Goal: Information Seeking & Learning: Check status

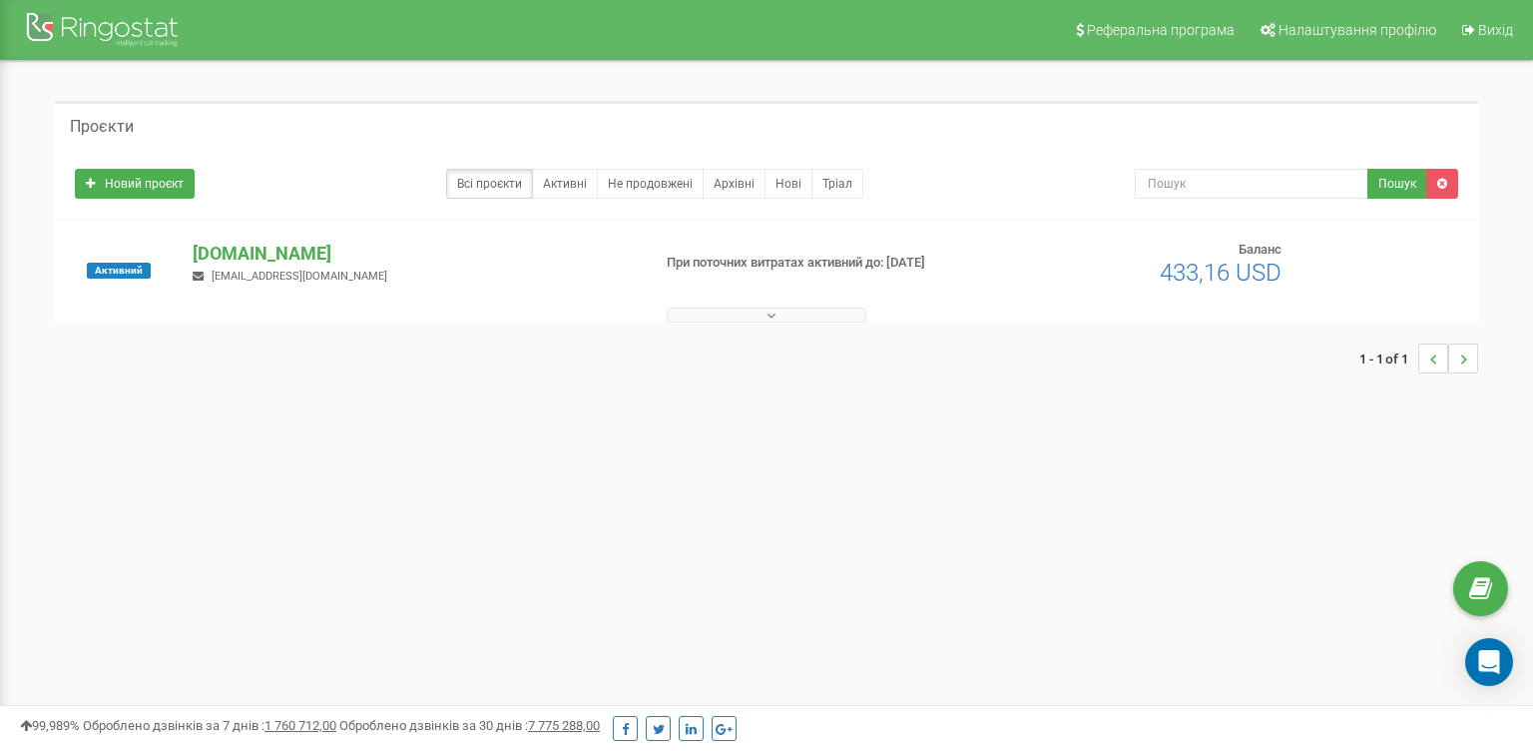
click at [723, 324] on div "1 - 1 of 1" at bounding box center [766, 358] width 1423 height 70
click at [718, 313] on button at bounding box center [767, 314] width 200 height 15
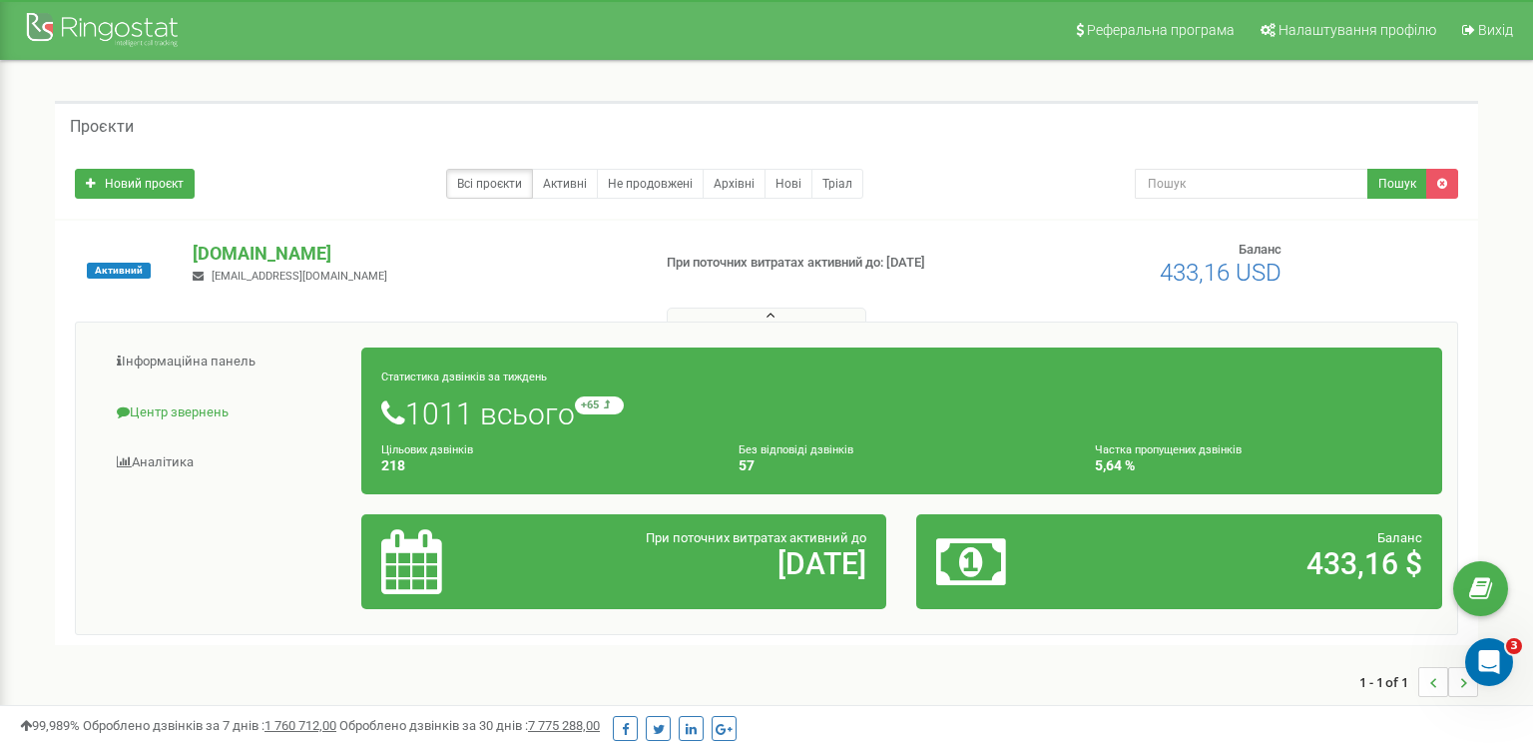
click at [205, 411] on link "Центр звернень" at bounding box center [226, 412] width 271 height 49
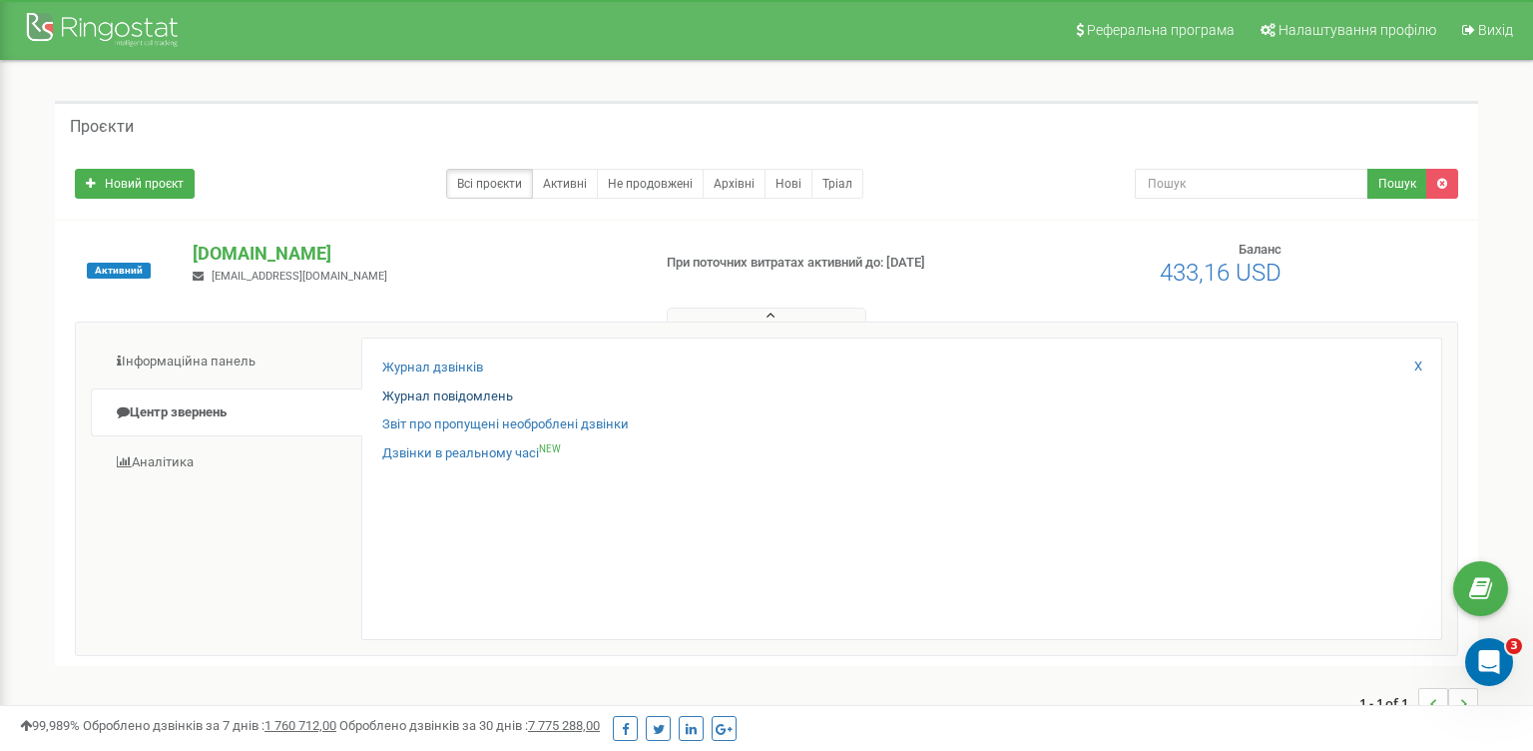
click at [460, 387] on link "Журнал повідомлень" at bounding box center [447, 396] width 131 height 19
click at [462, 359] on link "Журнал дзвінків" at bounding box center [432, 367] width 101 height 19
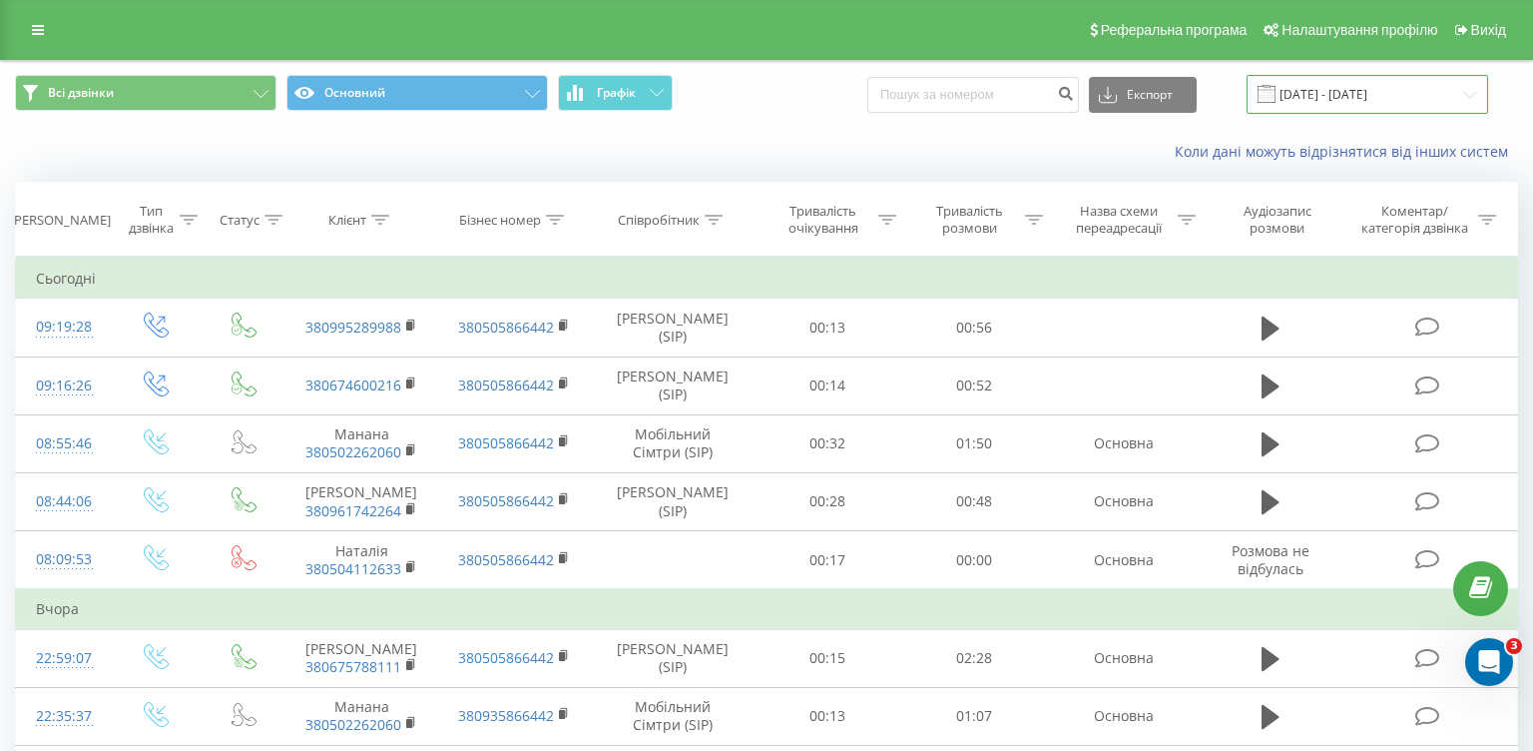
click at [1372, 104] on input "[DATE] - [DATE]" at bounding box center [1368, 94] width 242 height 39
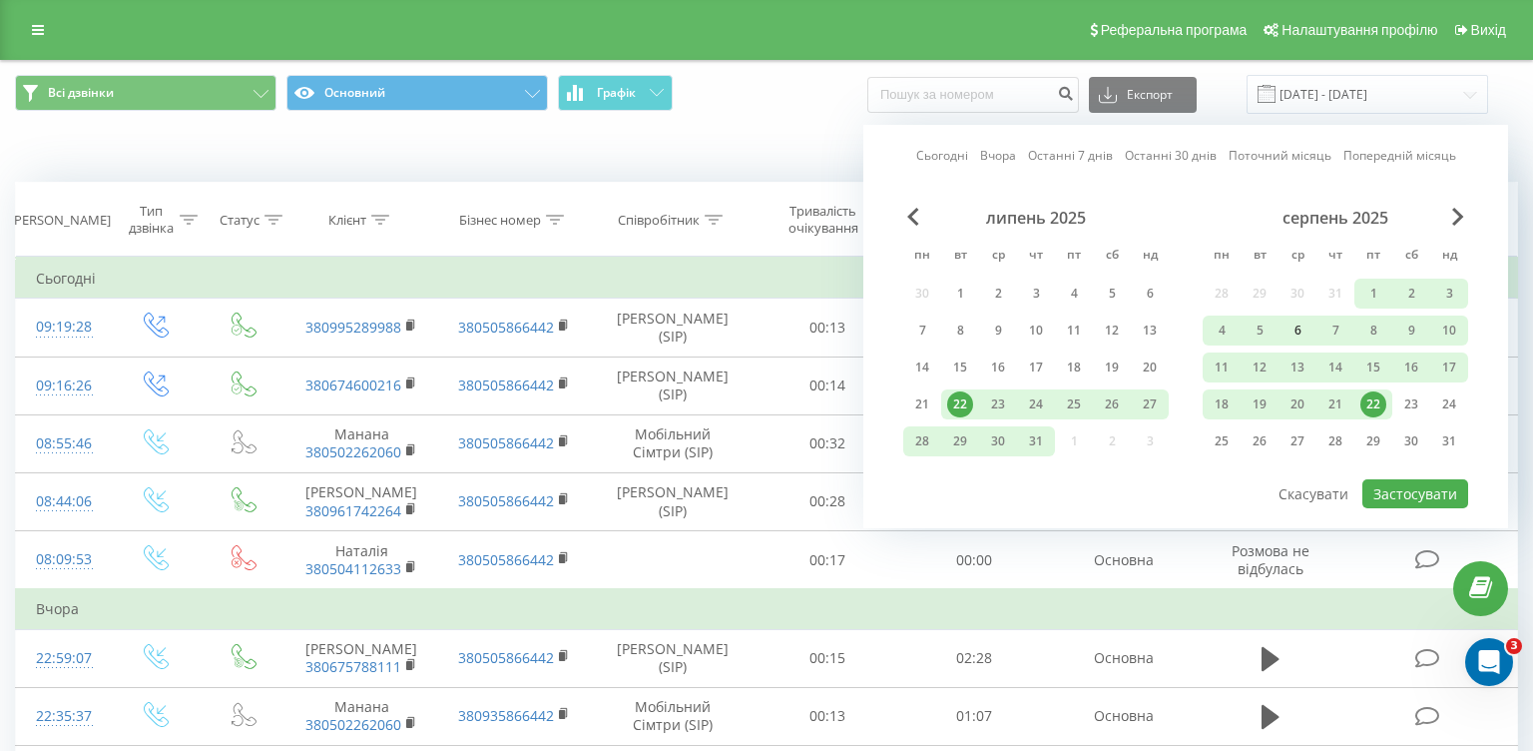
click at [1295, 343] on div "6" at bounding box center [1298, 330] width 26 height 26
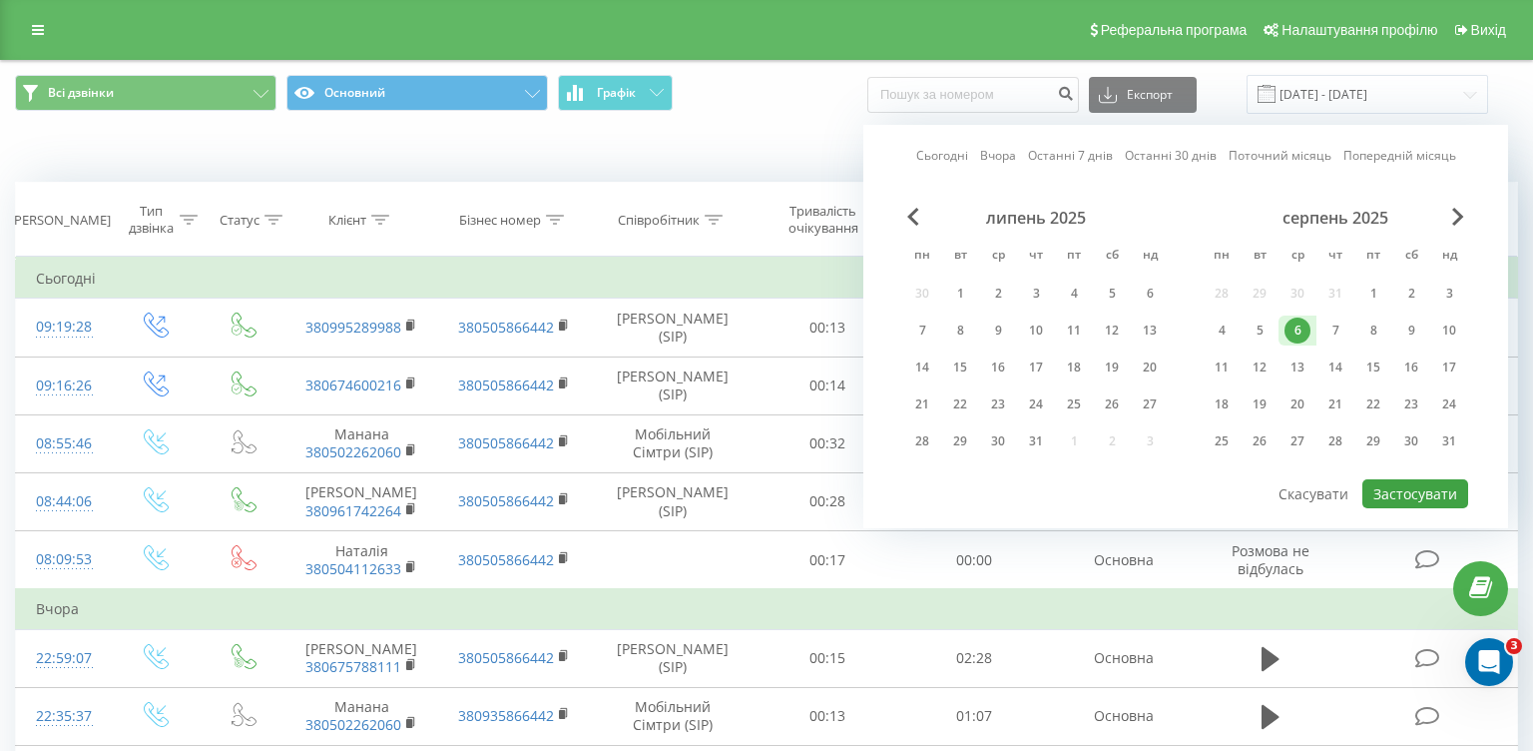
click at [1384, 504] on button "Застосувати" at bounding box center [1415, 493] width 106 height 29
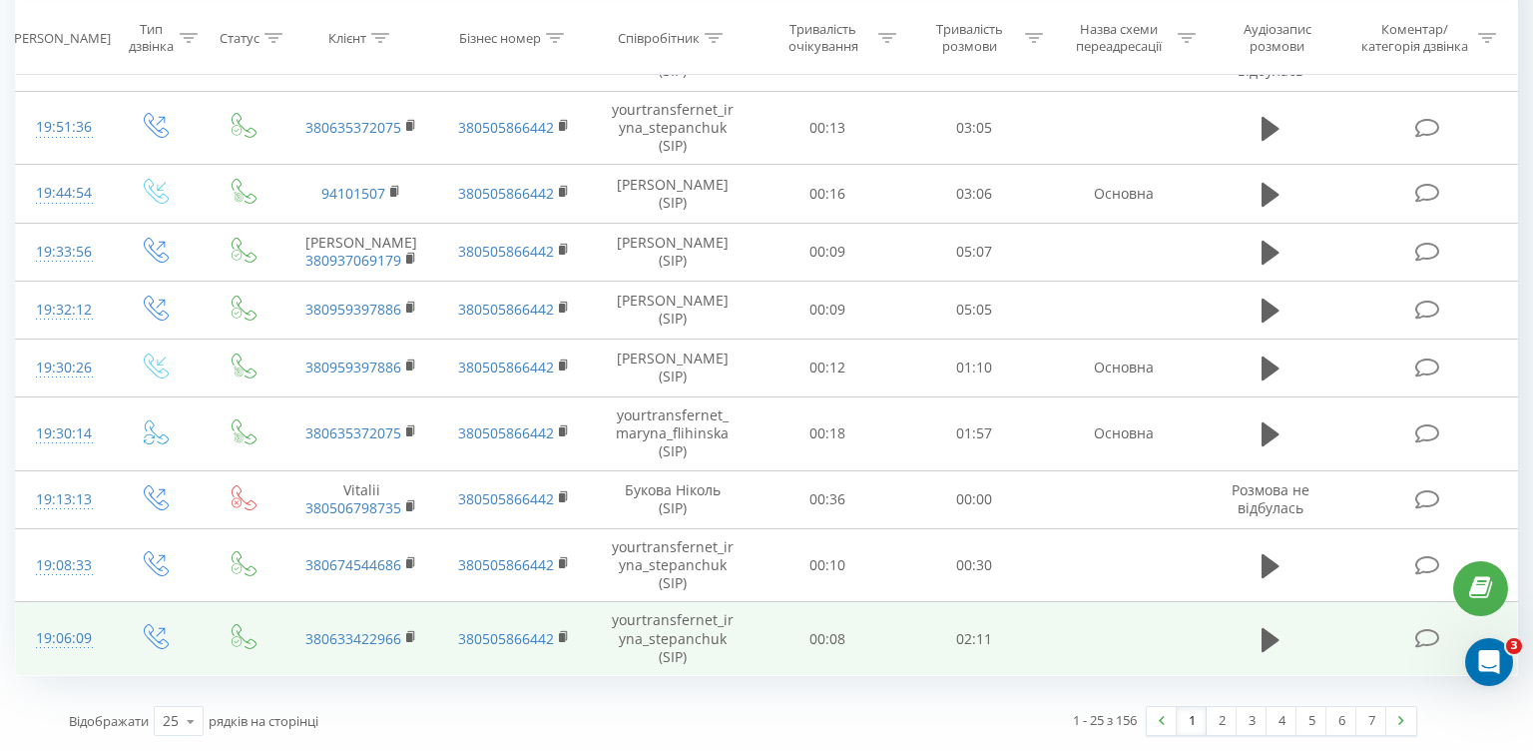
scroll to position [1173, 0]
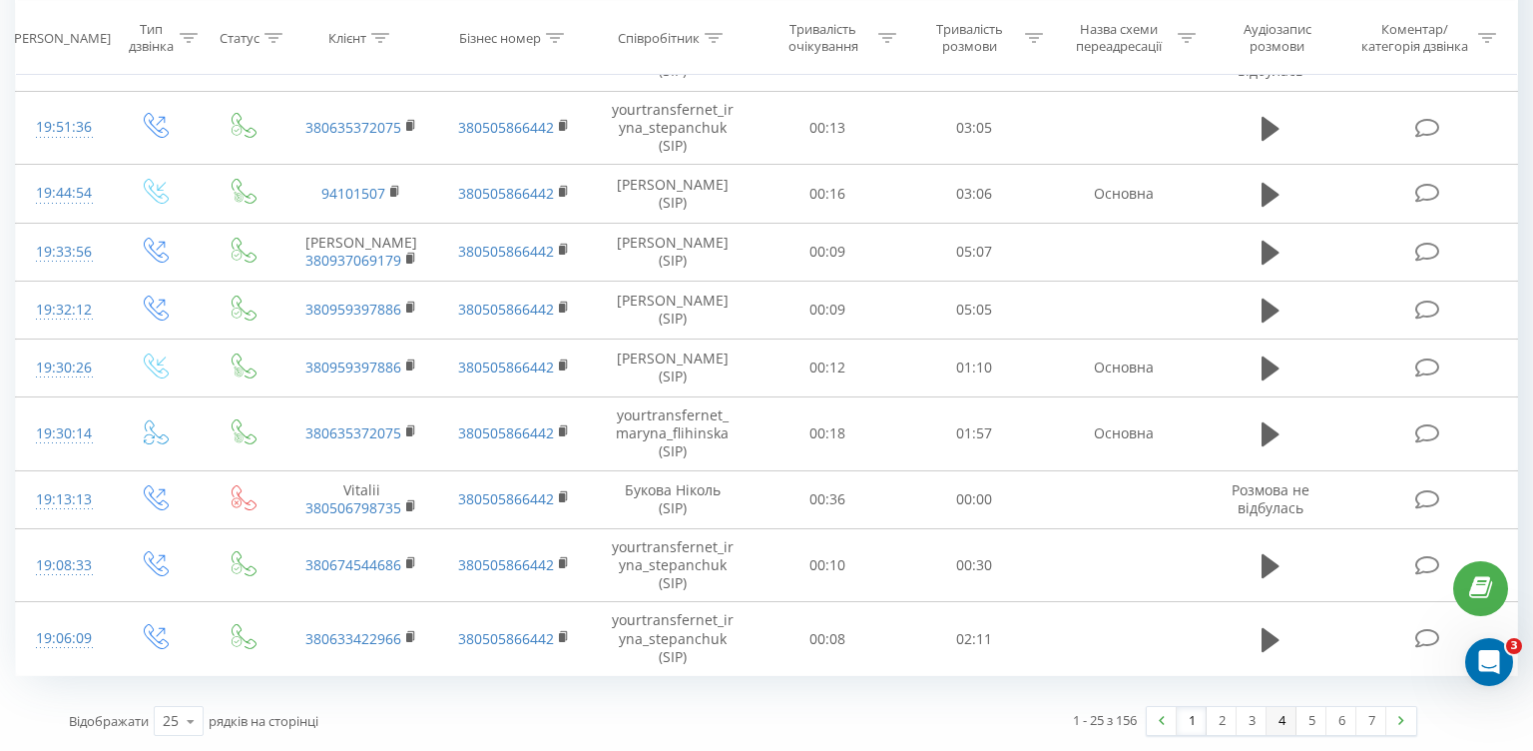
click at [1284, 717] on link "4" at bounding box center [1282, 721] width 30 height 28
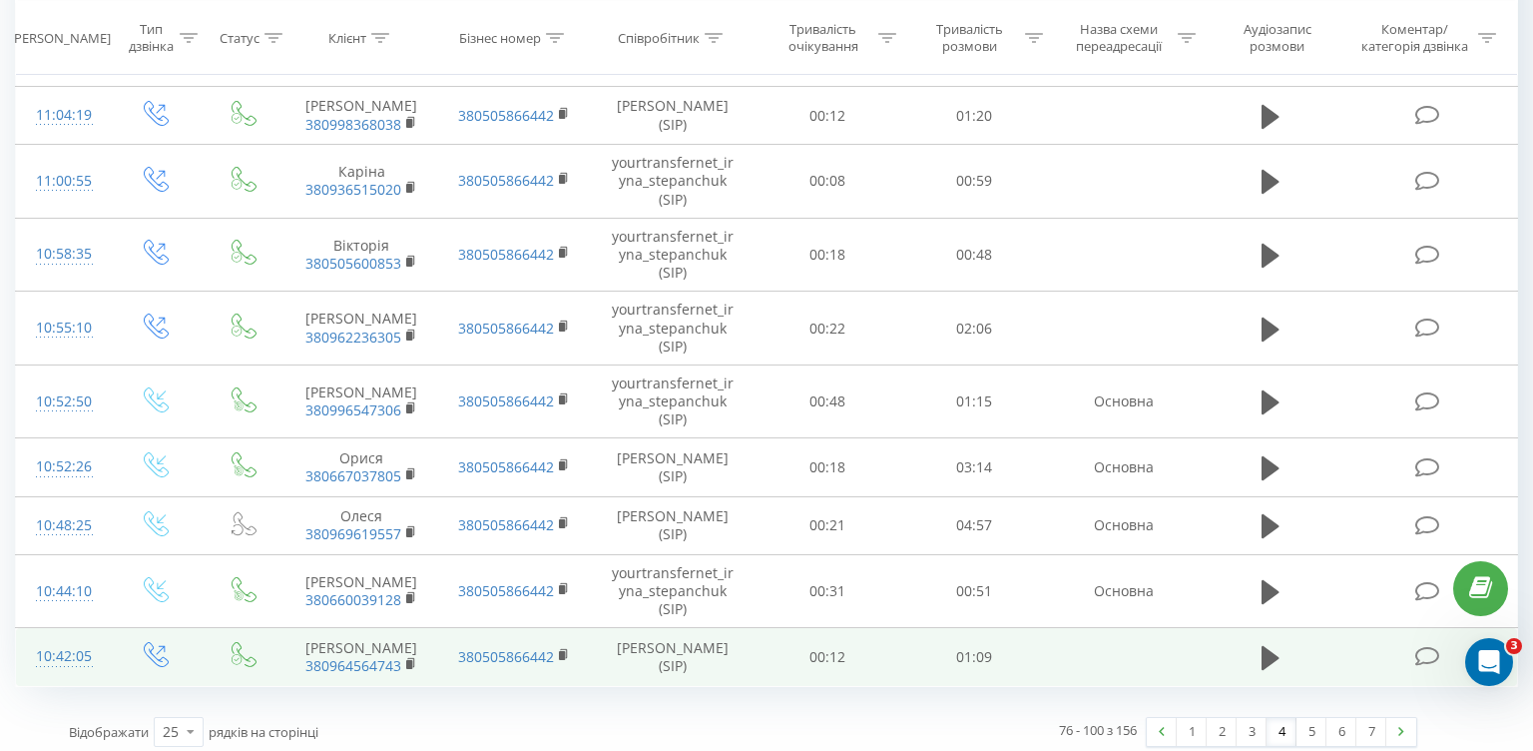
scroll to position [1248, 0]
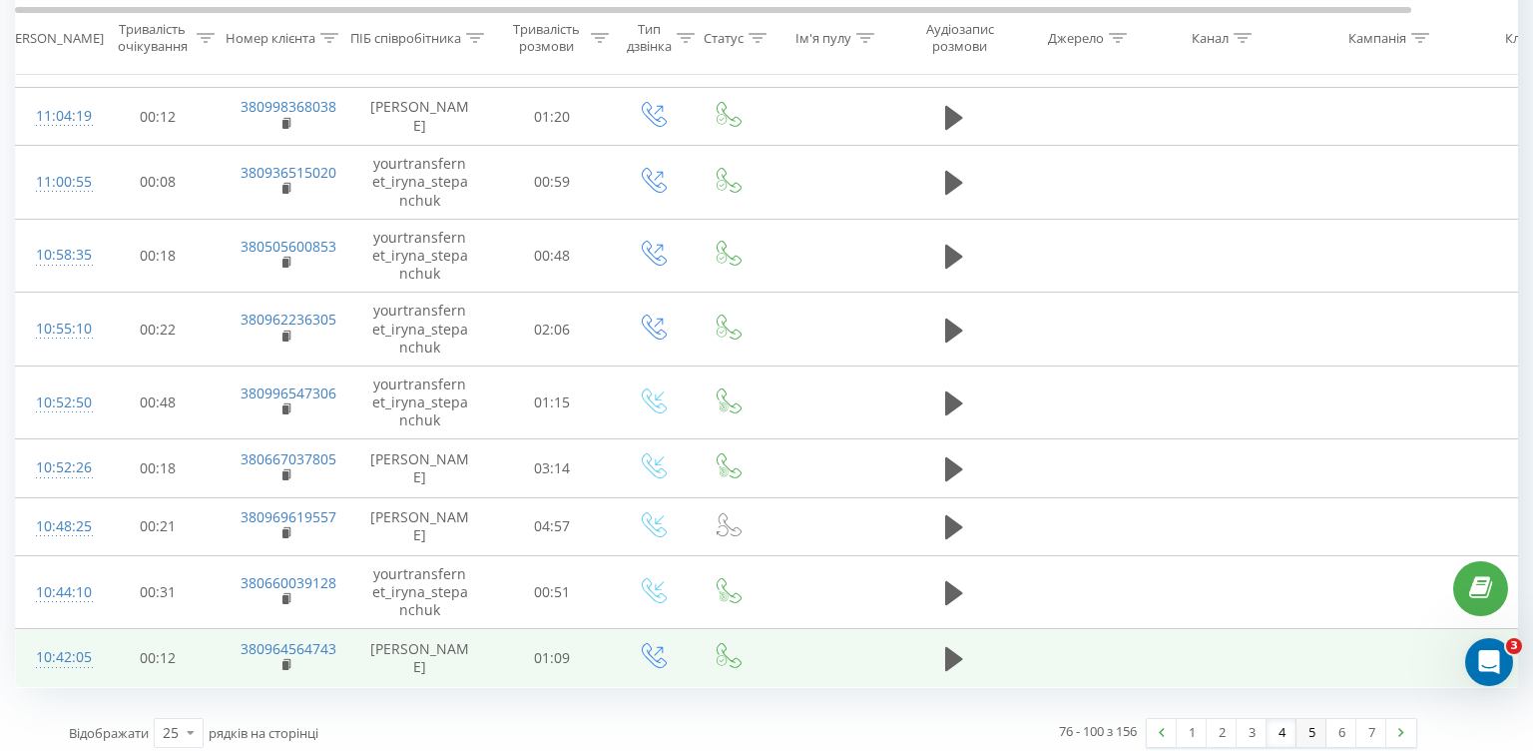
click at [1313, 731] on link "5" at bounding box center [1312, 733] width 30 height 28
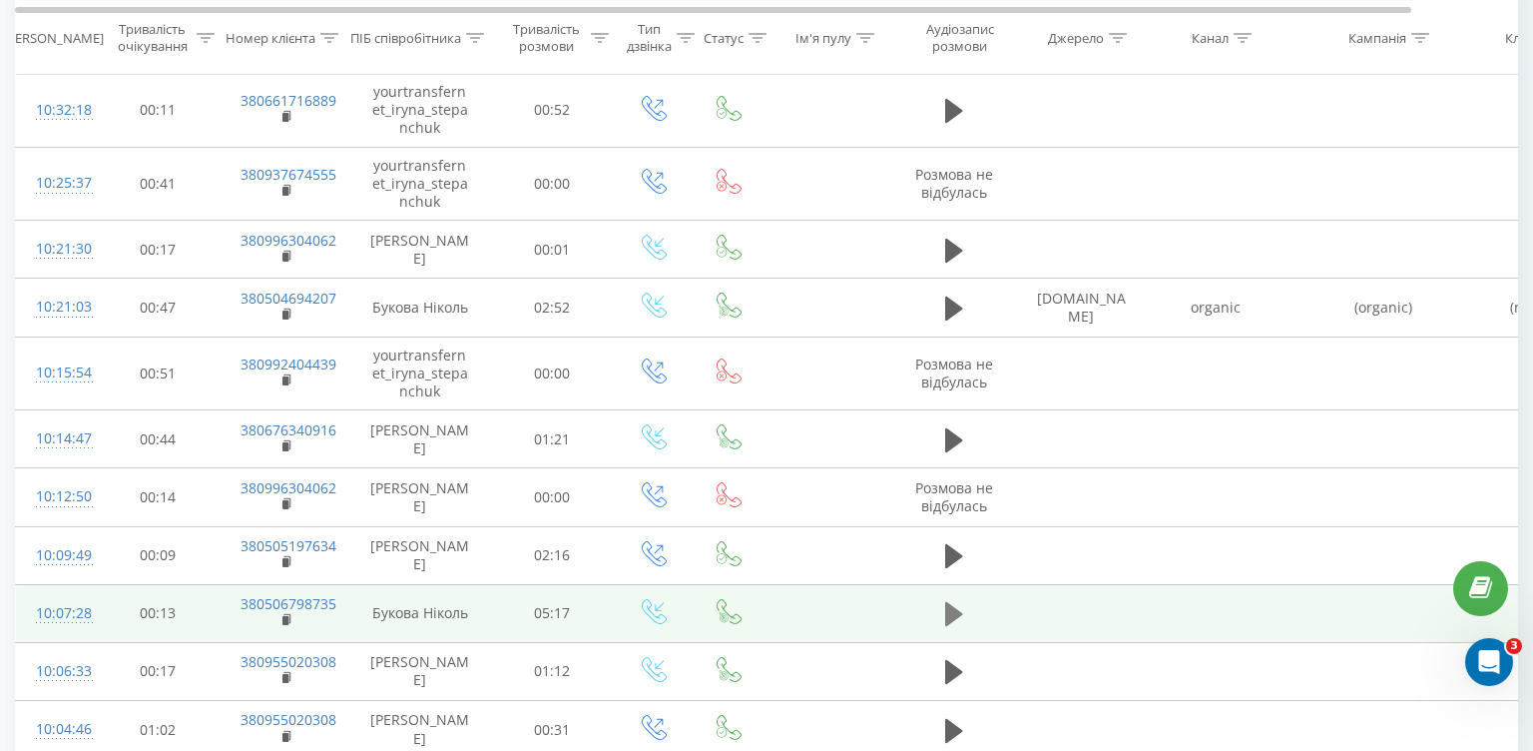
click at [955, 615] on icon at bounding box center [954, 614] width 18 height 28
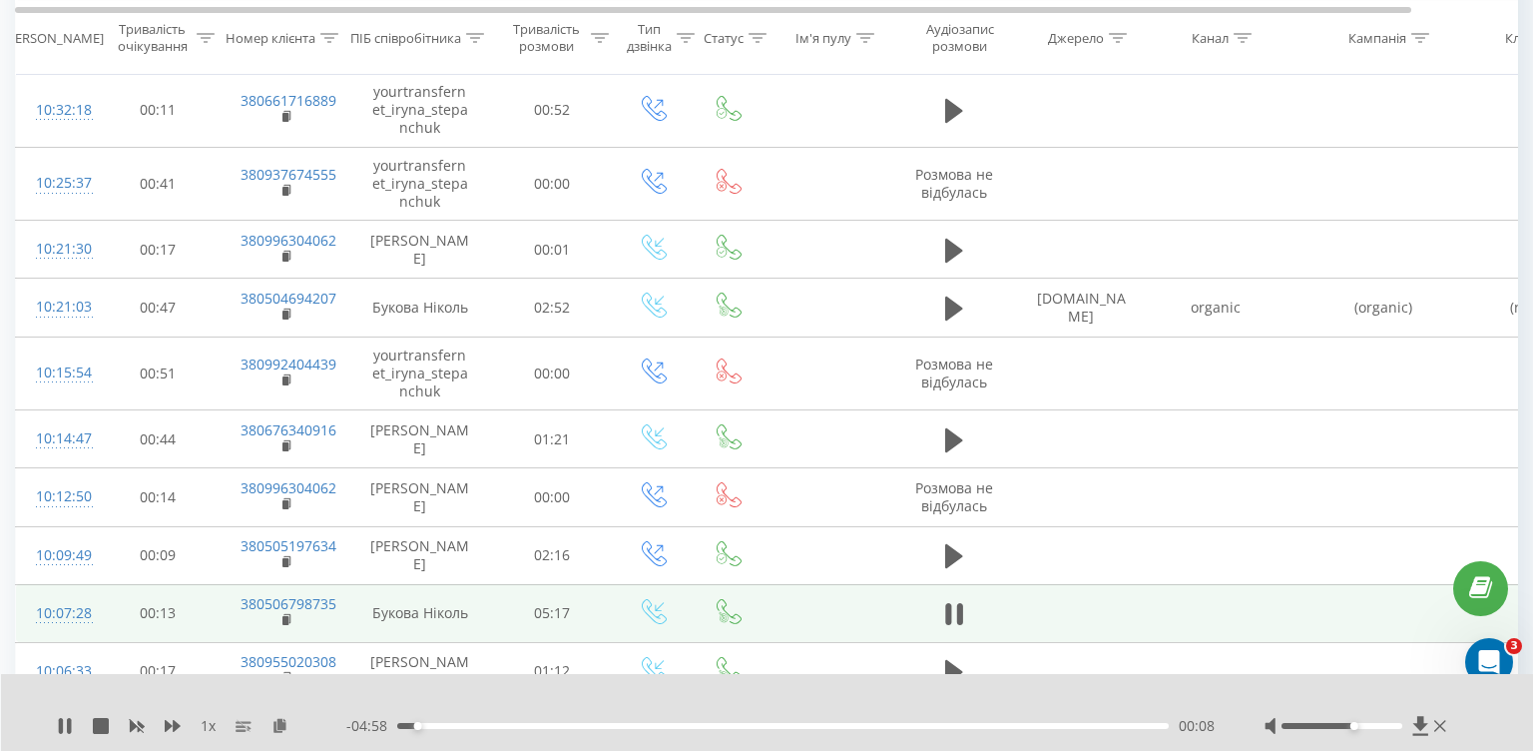
click at [1356, 727] on div at bounding box center [1342, 726] width 121 height 6
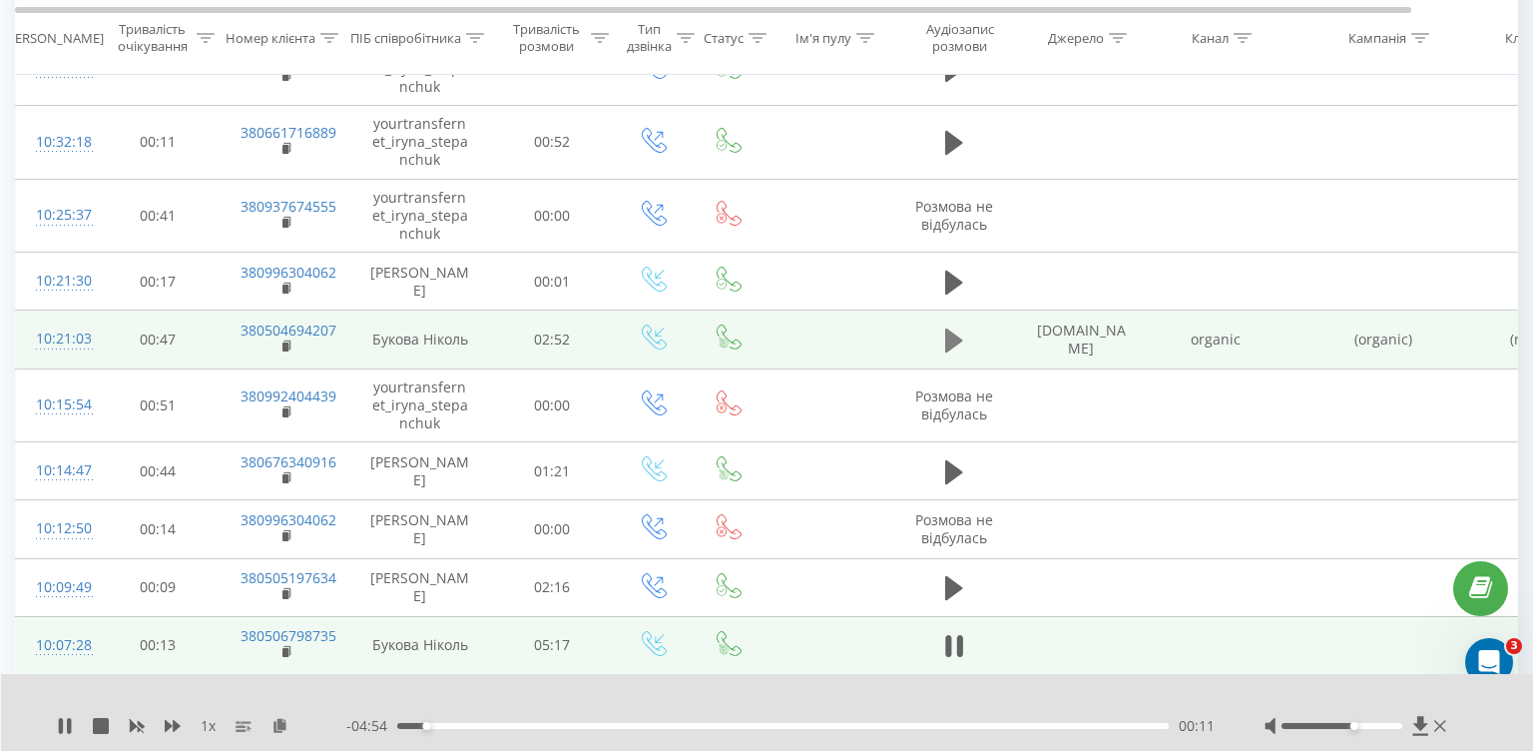
click at [946, 328] on icon at bounding box center [954, 340] width 18 height 24
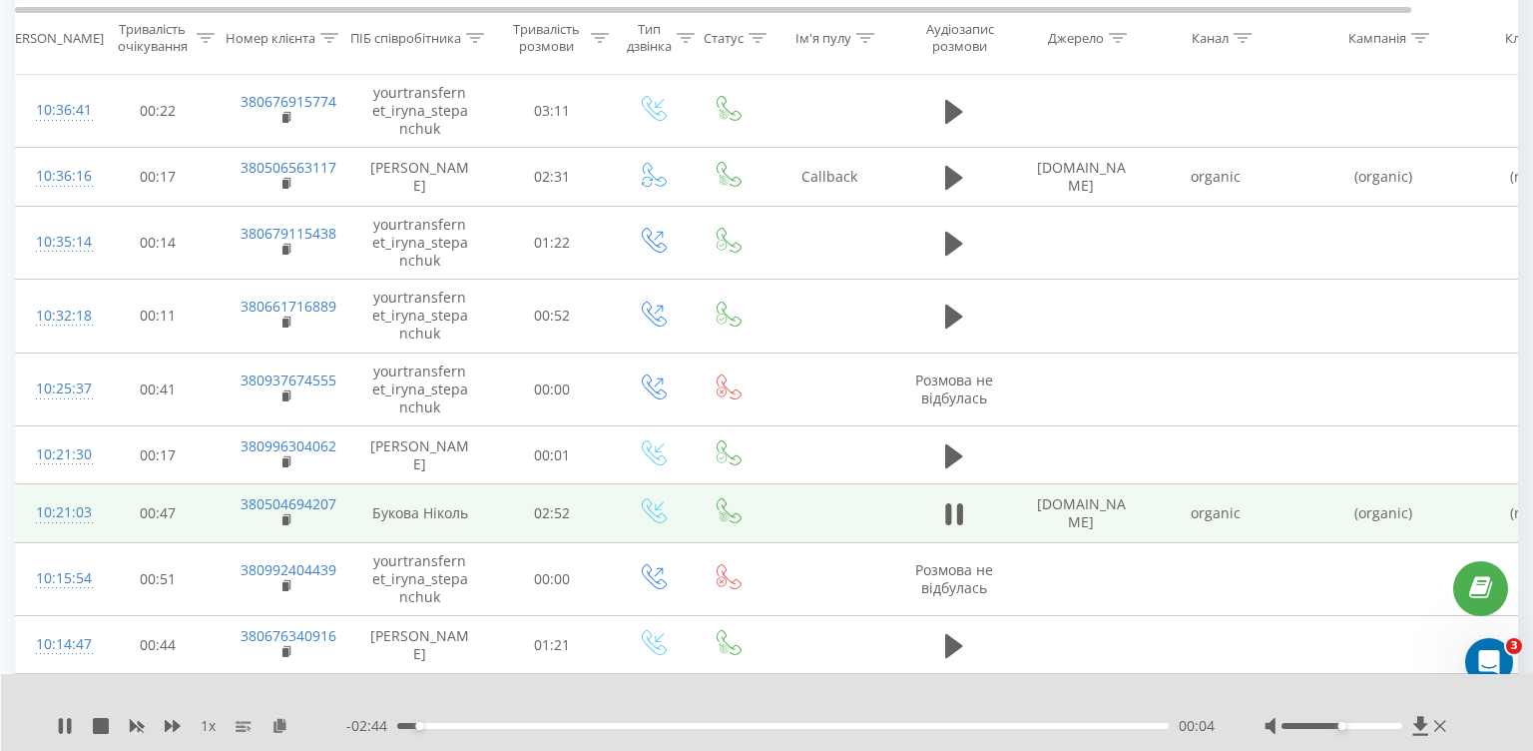
click at [1338, 724] on div at bounding box center [1342, 726] width 121 height 6
click at [1335, 724] on div at bounding box center [1342, 726] width 121 height 6
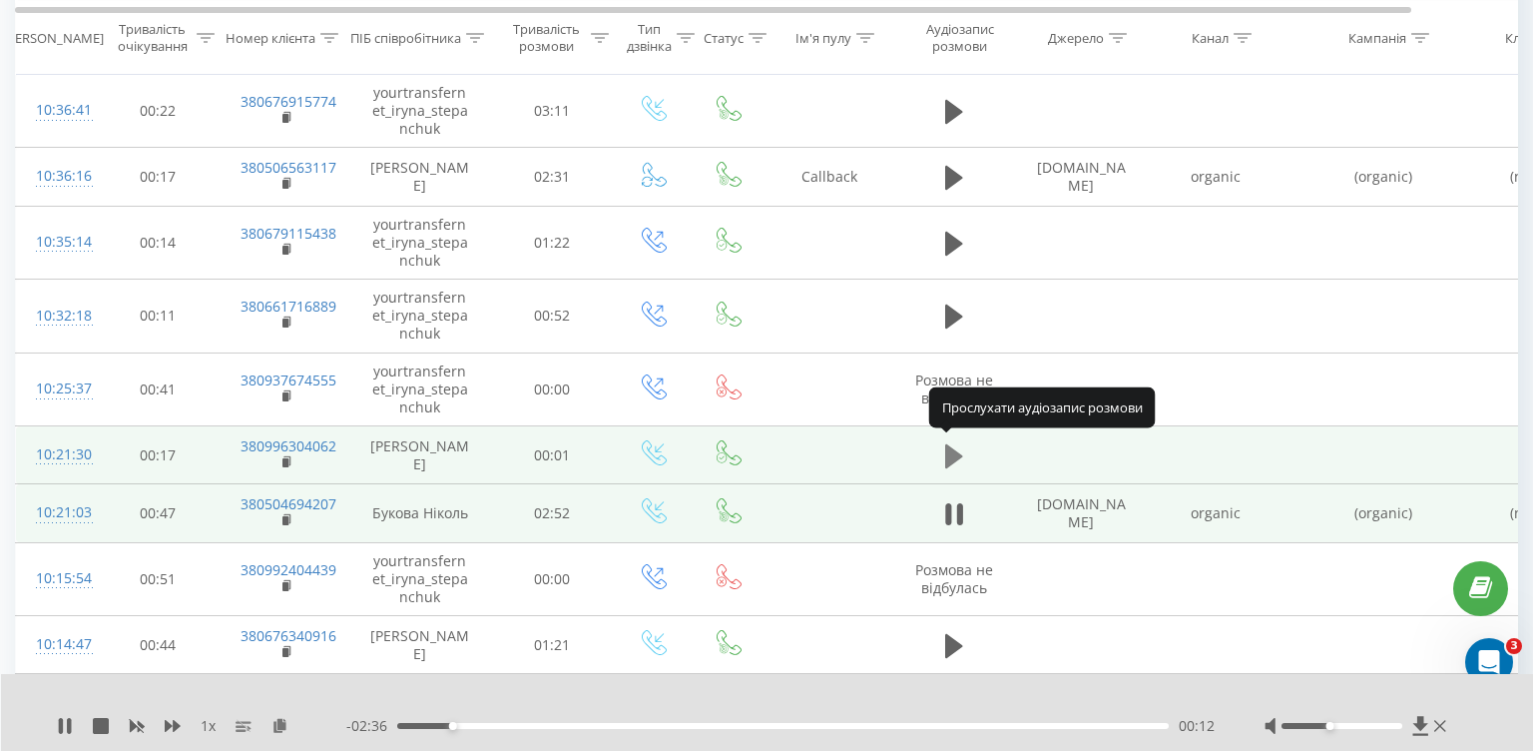
click at [952, 452] on icon at bounding box center [954, 456] width 18 height 24
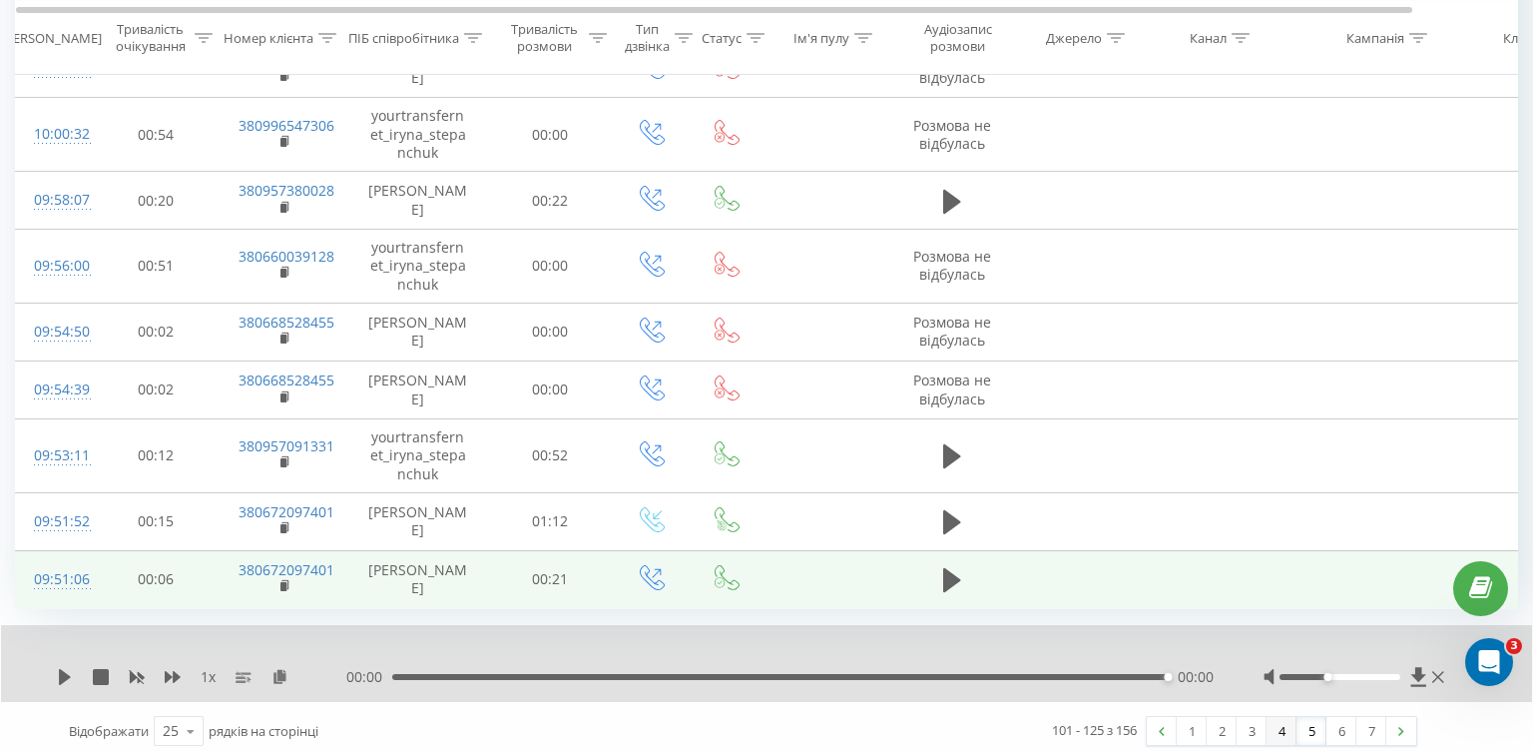
click at [1280, 718] on link "4" at bounding box center [1282, 731] width 30 height 28
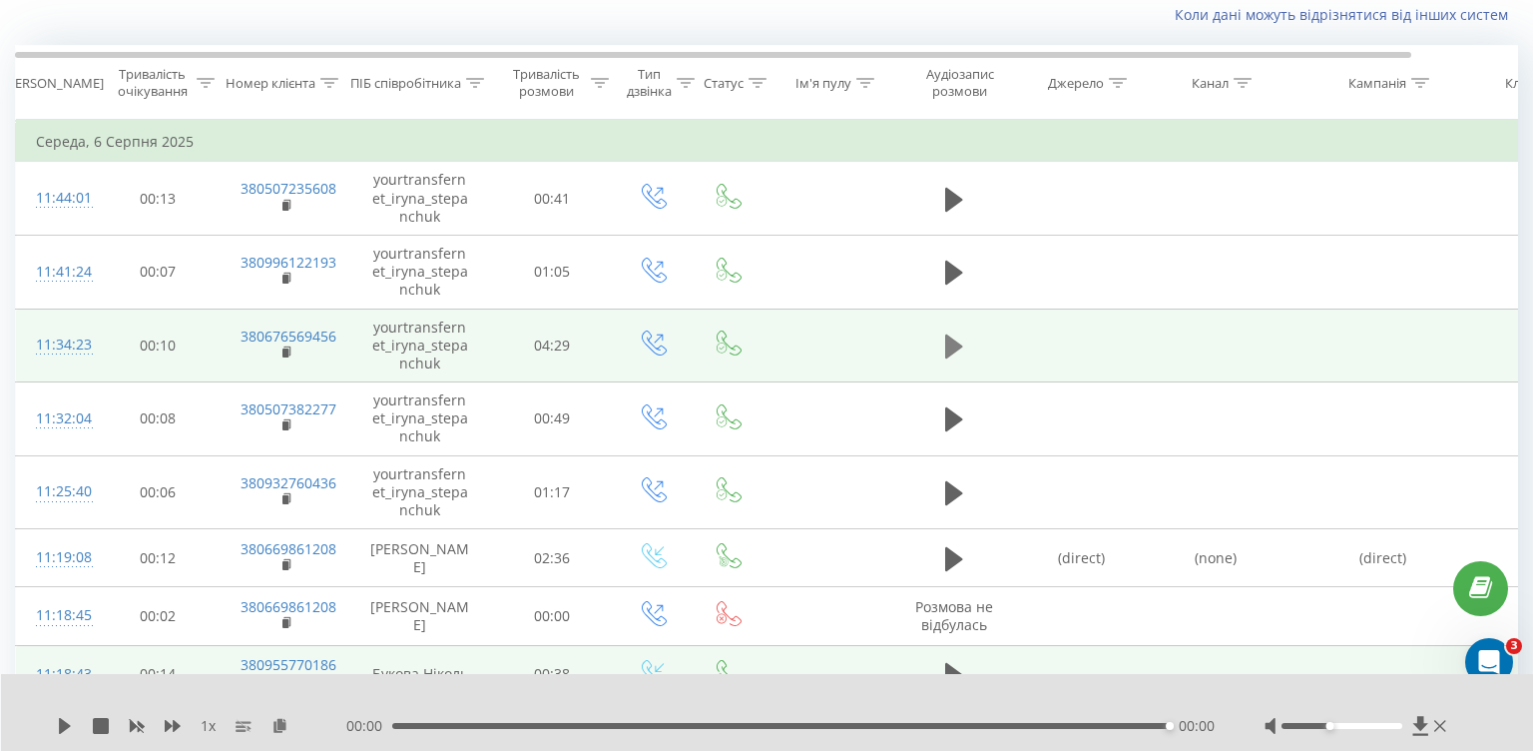
click at [958, 339] on icon at bounding box center [954, 346] width 18 height 24
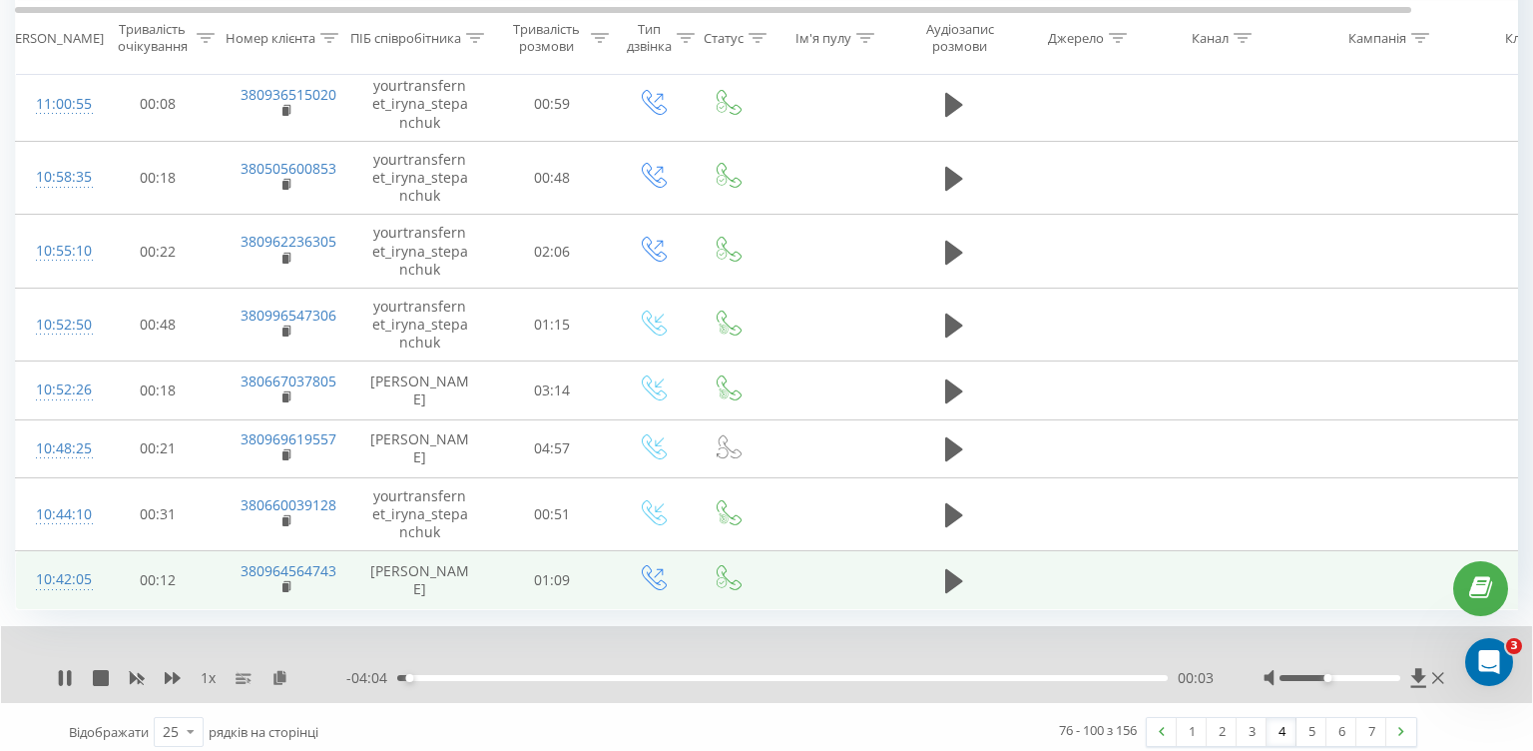
scroll to position [1324, 0]
click at [1250, 722] on link "3" at bounding box center [1252, 733] width 30 height 28
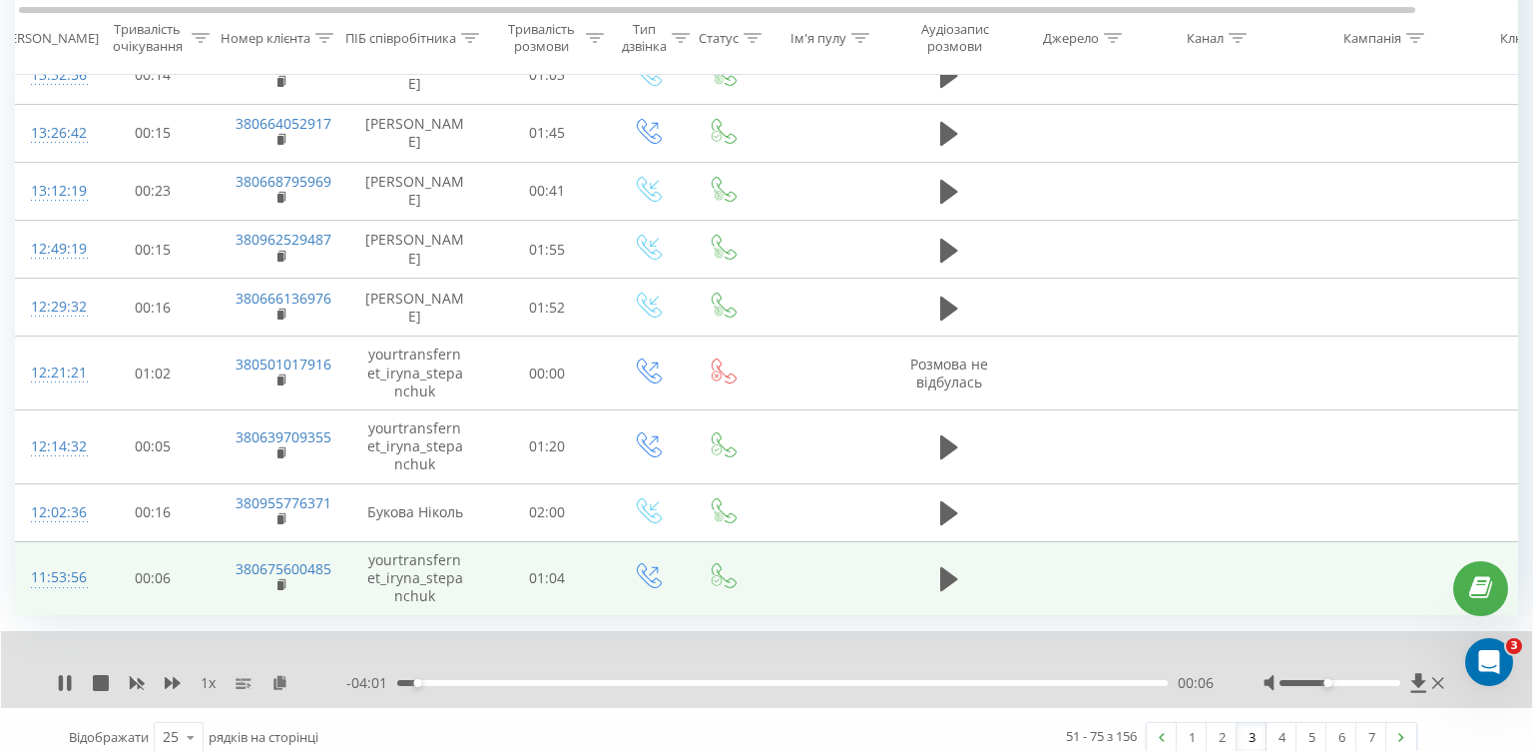
scroll to position [0, 7]
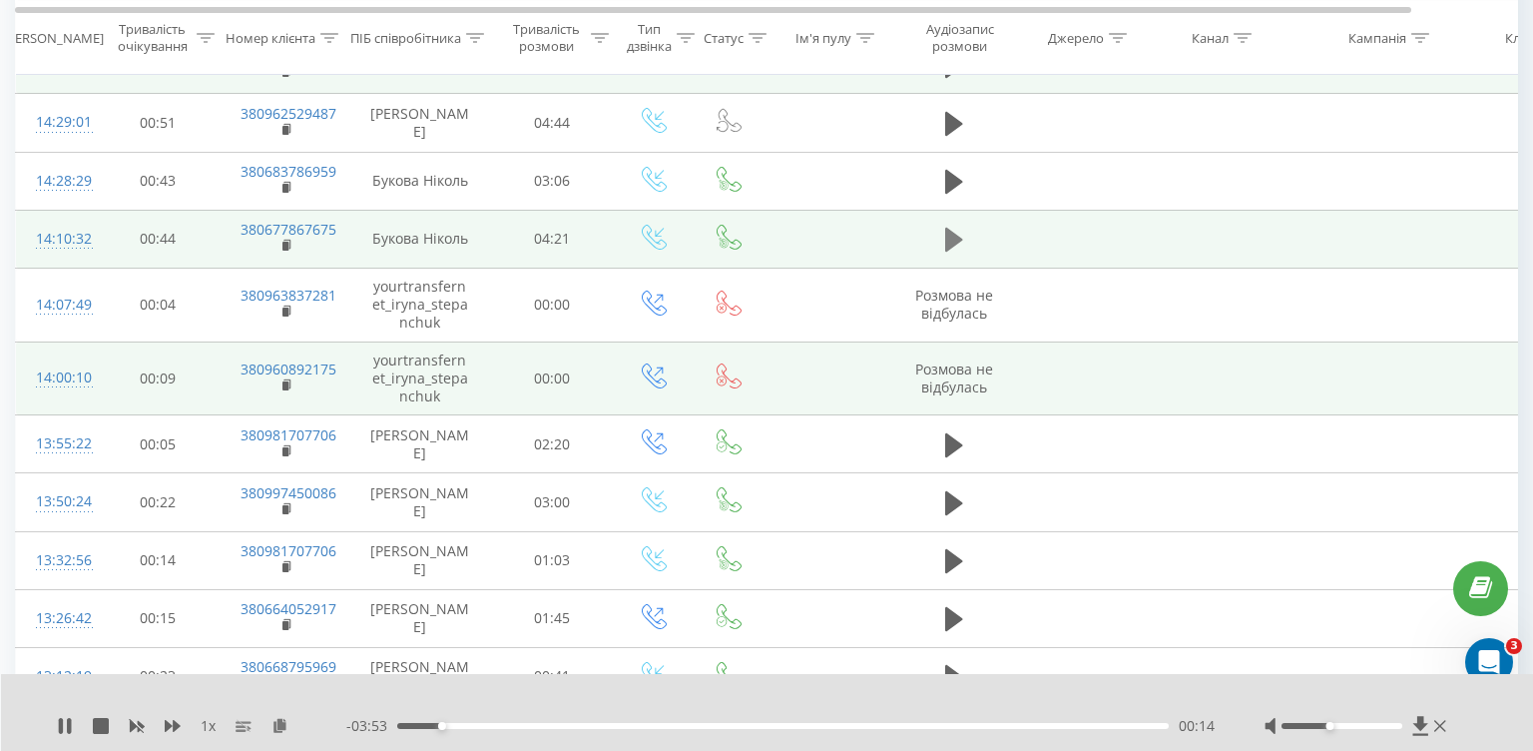
click at [943, 225] on button at bounding box center [954, 240] width 30 height 30
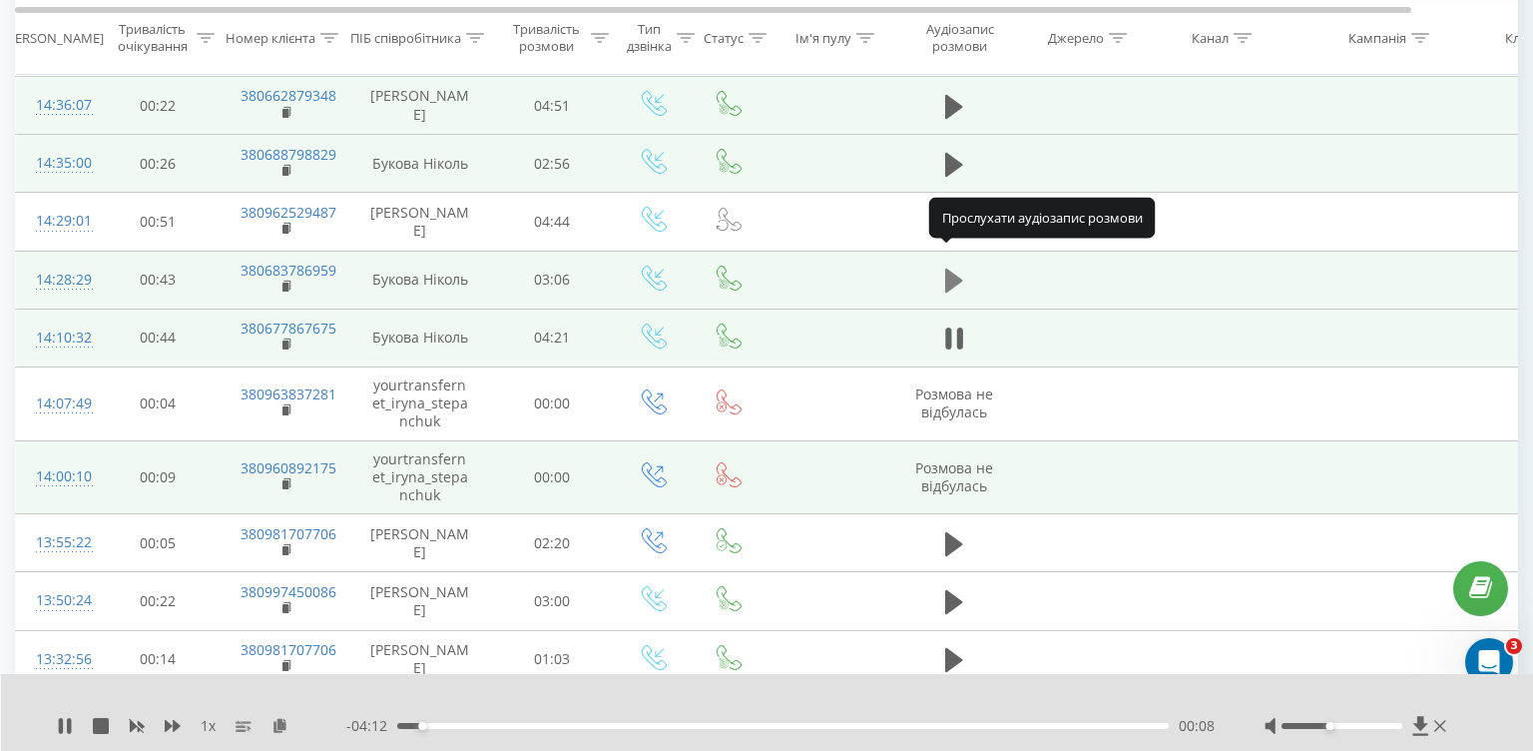
click at [959, 268] on icon at bounding box center [954, 280] width 18 height 24
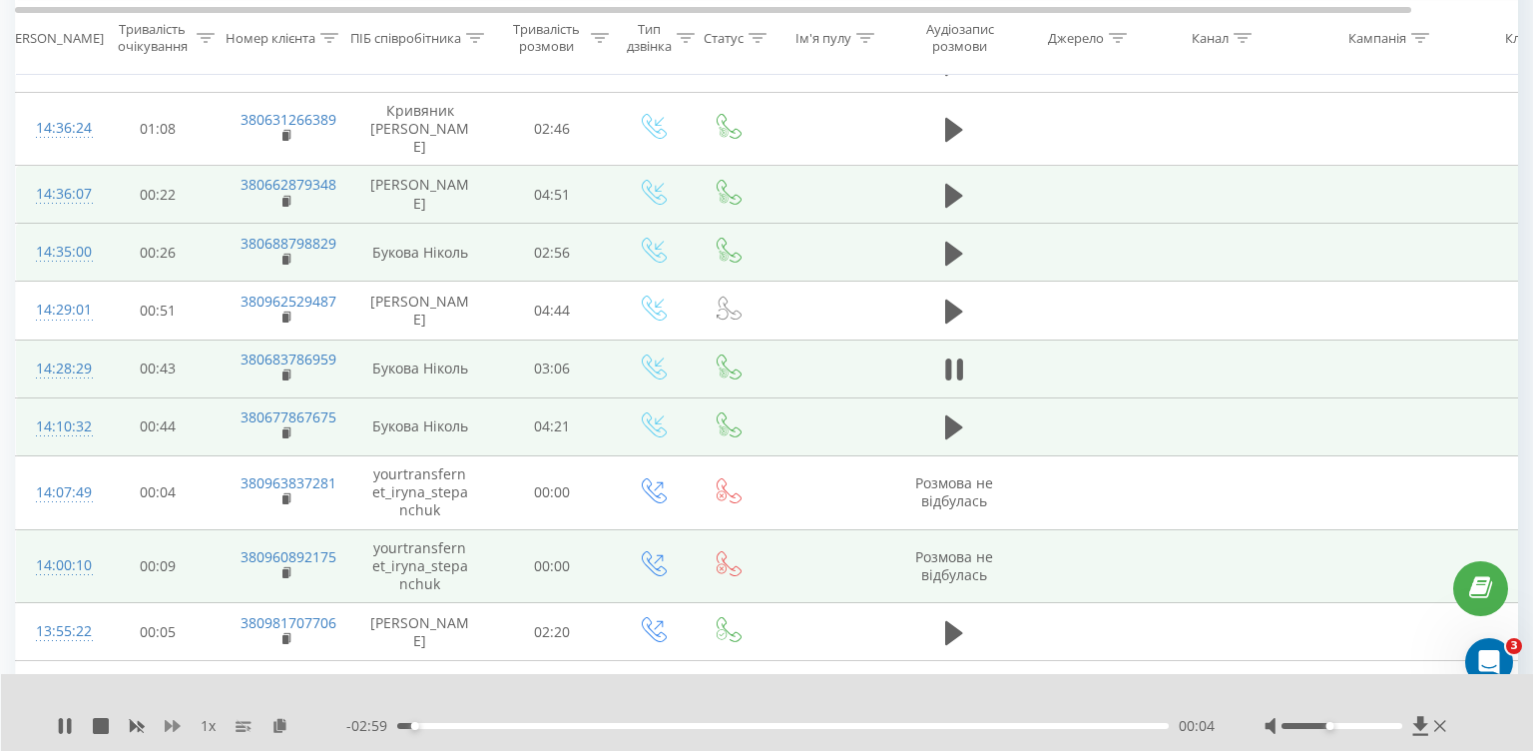
click at [176, 725] on icon at bounding box center [173, 726] width 16 height 12
click at [946, 243] on icon at bounding box center [954, 254] width 18 height 24
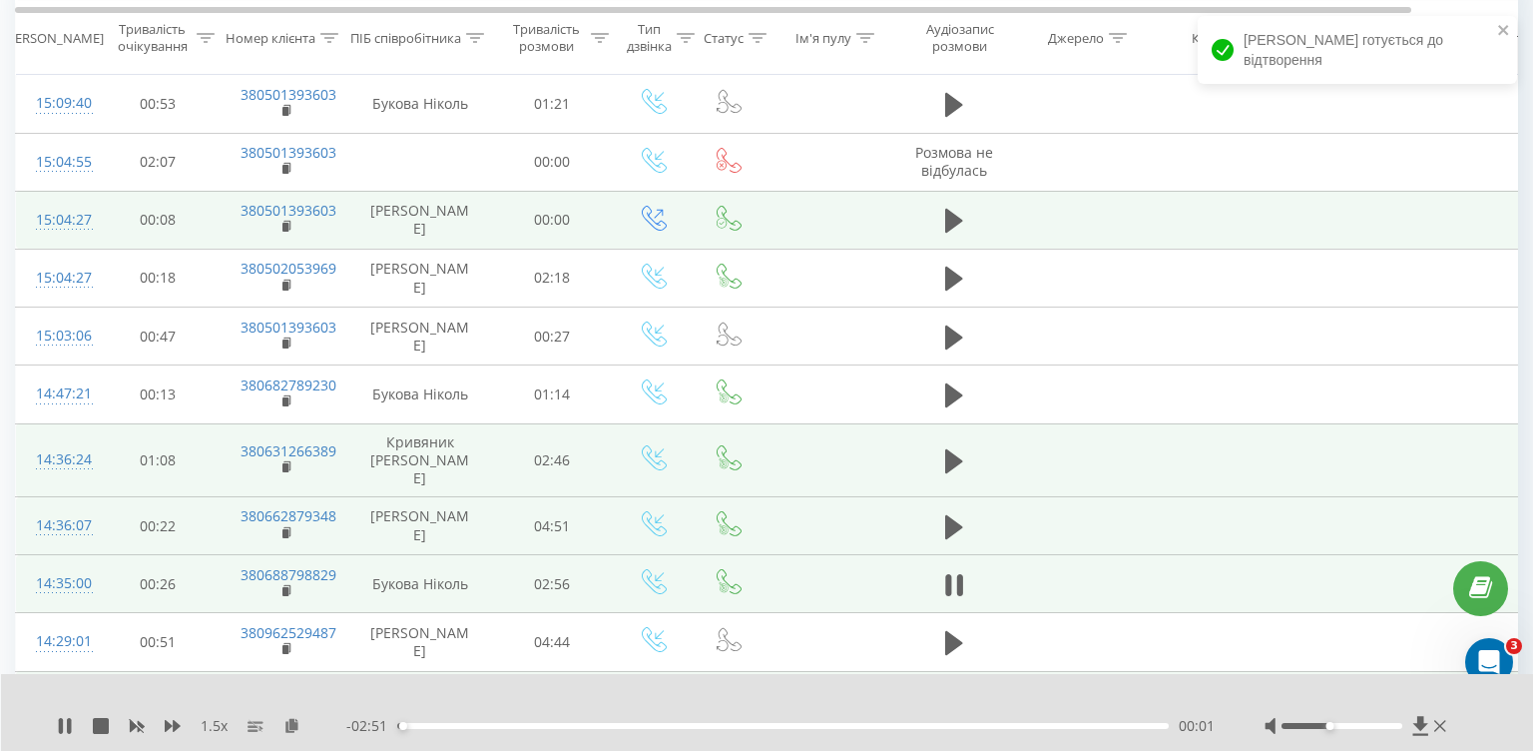
scroll to position [233, 0]
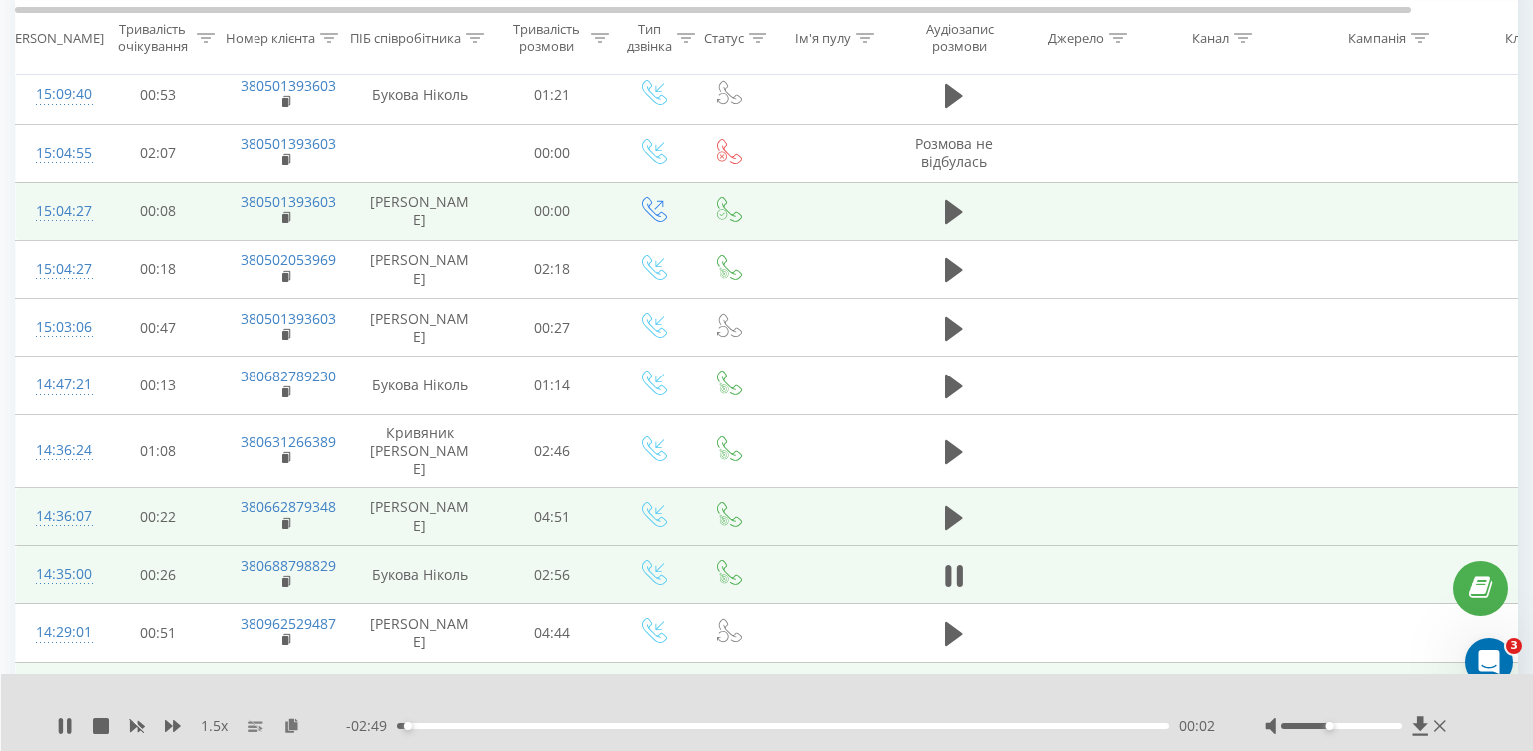
click at [445, 722] on div "- 02:49 00:02 00:02" at bounding box center [780, 726] width 868 height 20
click at [443, 722] on div "- 02:49 00:03 00:03" at bounding box center [780, 726] width 868 height 20
click at [455, 727] on div "00:04" at bounding box center [783, 726] width 772 height 6
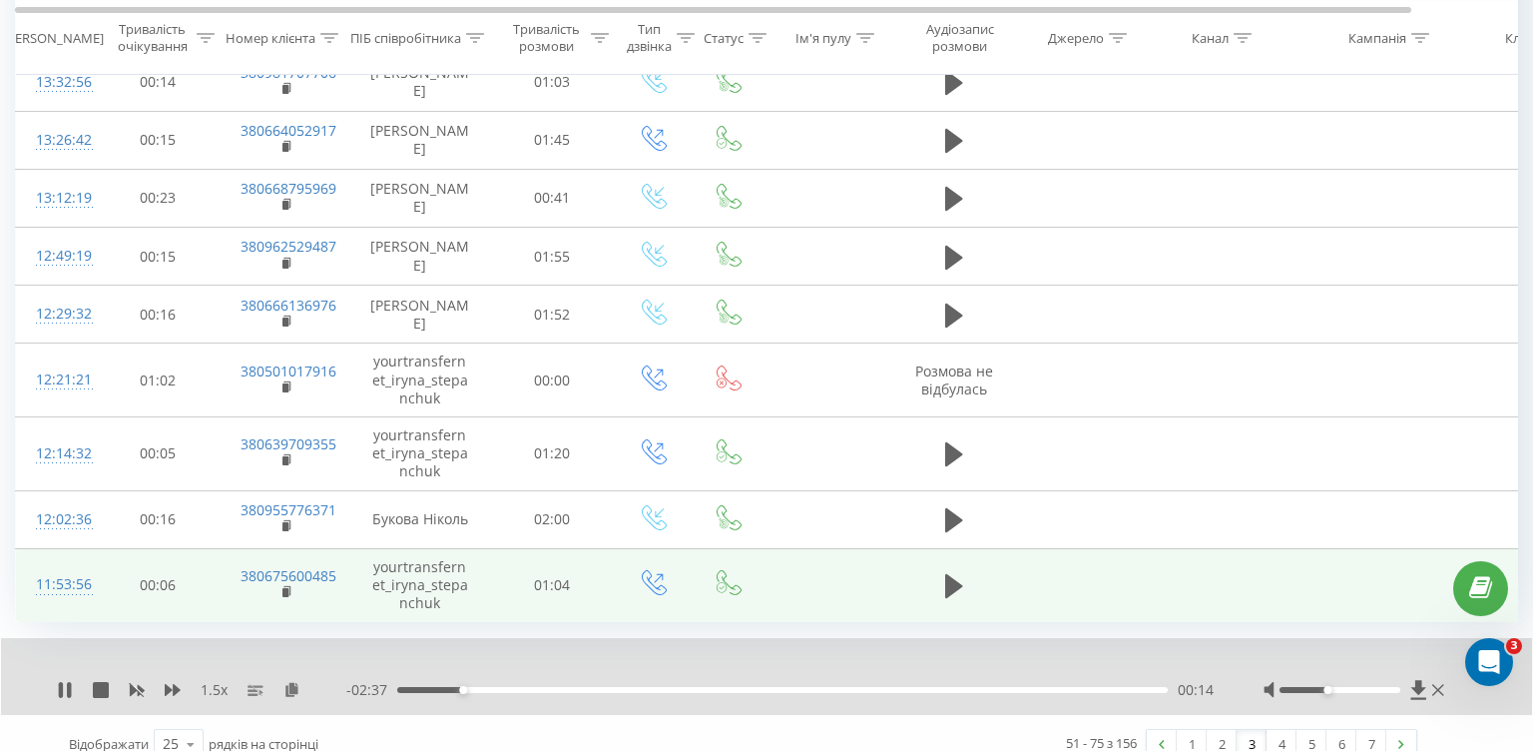
scroll to position [1220, 0]
click at [1232, 731] on link "2" at bounding box center [1222, 745] width 30 height 28
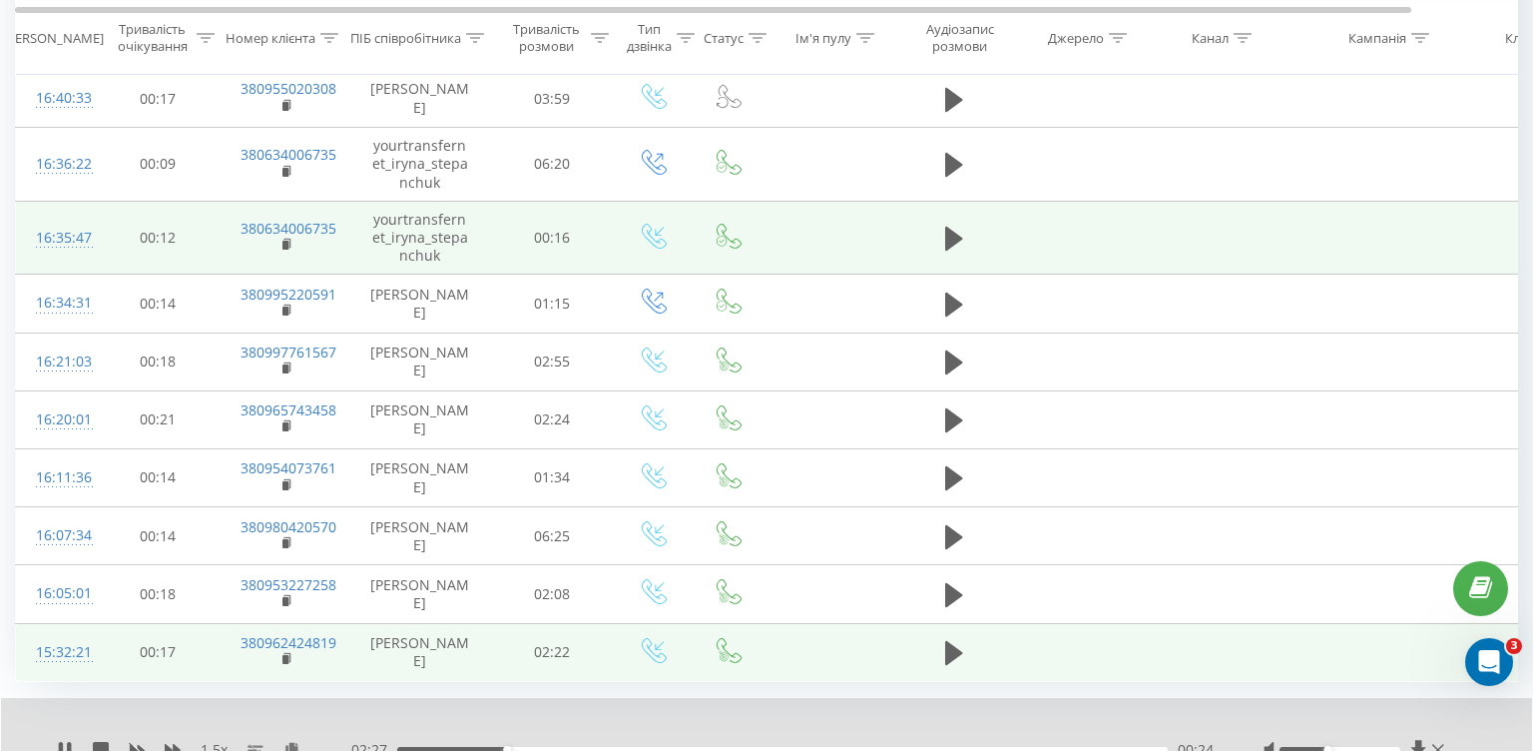
scroll to position [1175, 0]
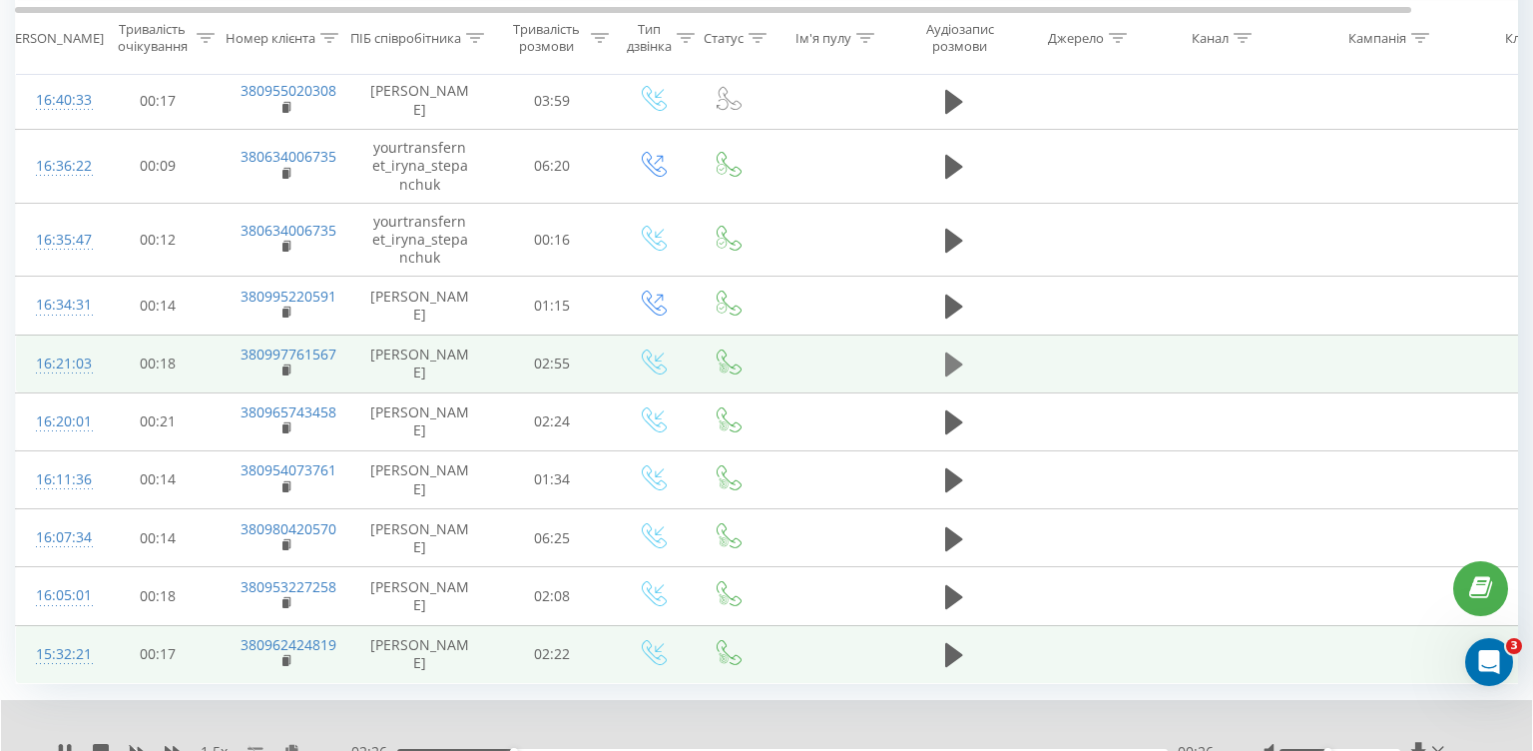
click at [948, 352] on icon at bounding box center [954, 364] width 18 height 24
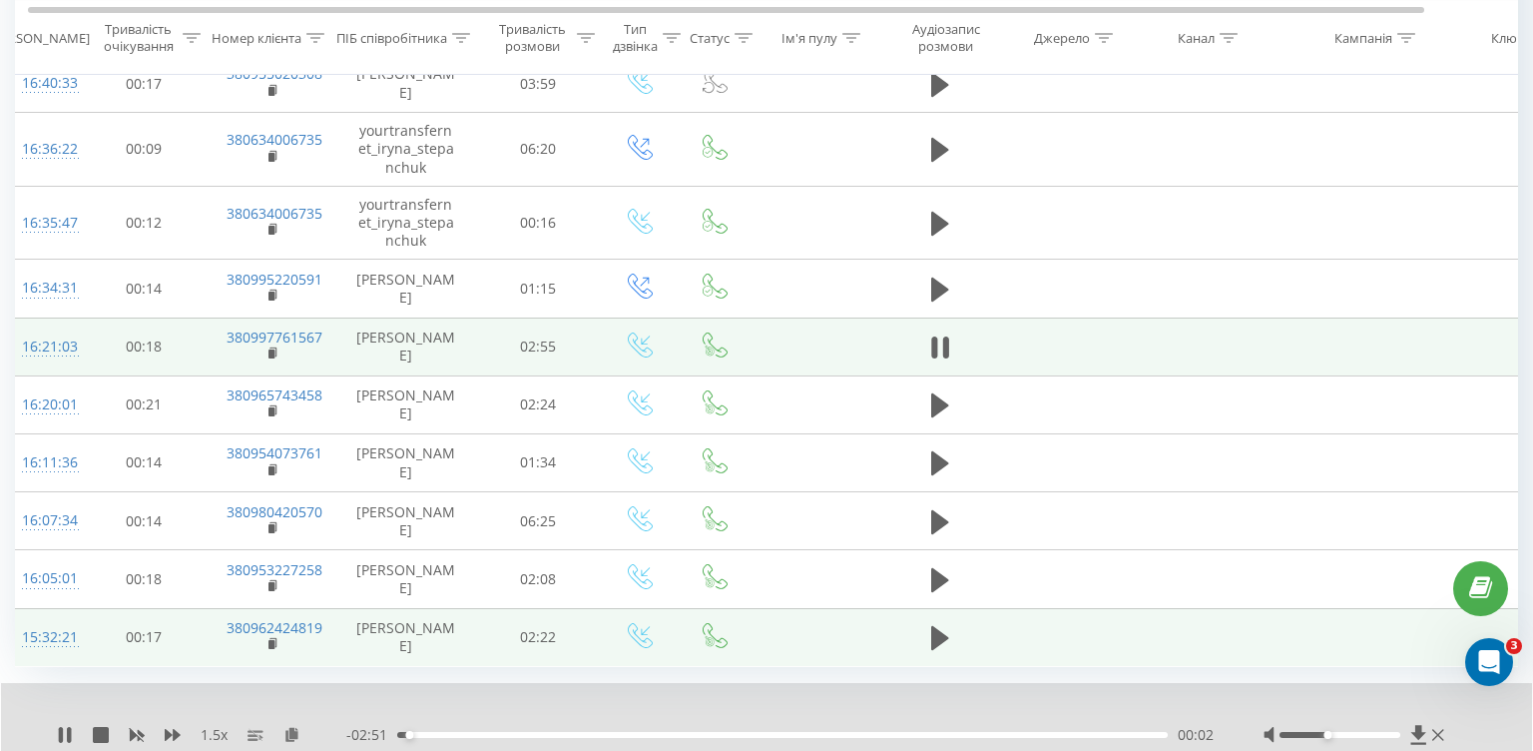
scroll to position [1240, 0]
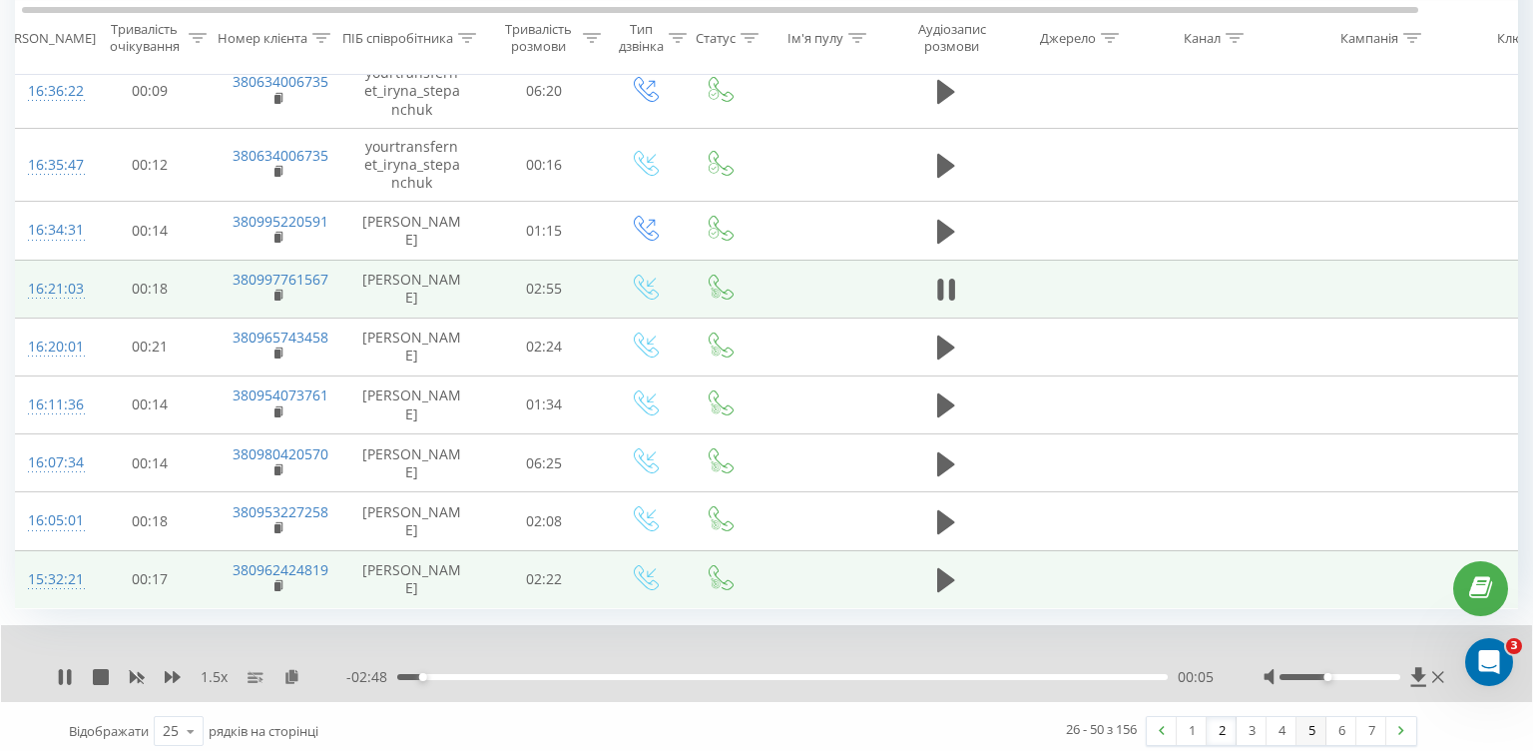
click at [1314, 719] on link "5" at bounding box center [1312, 731] width 30 height 28
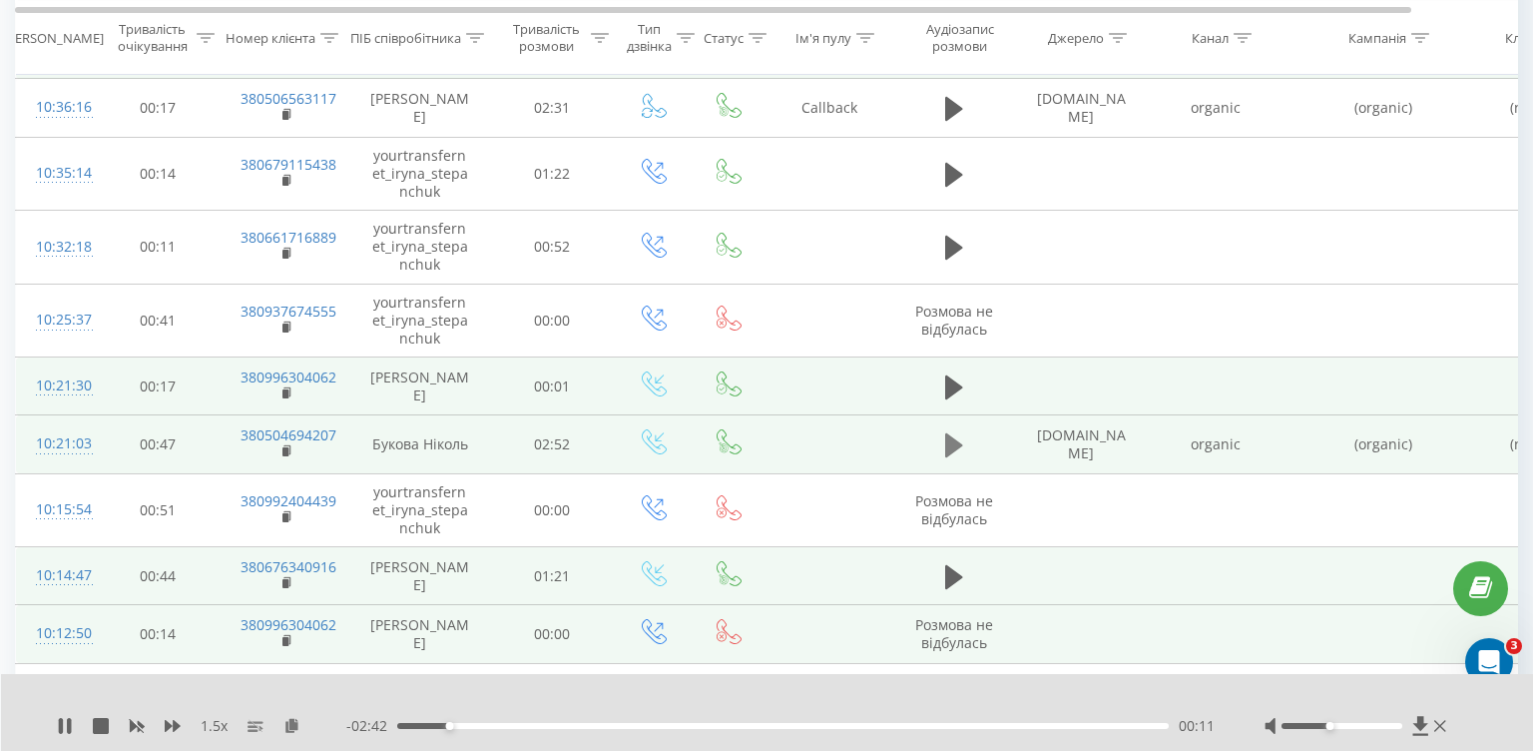
click at [942, 449] on button at bounding box center [954, 445] width 30 height 30
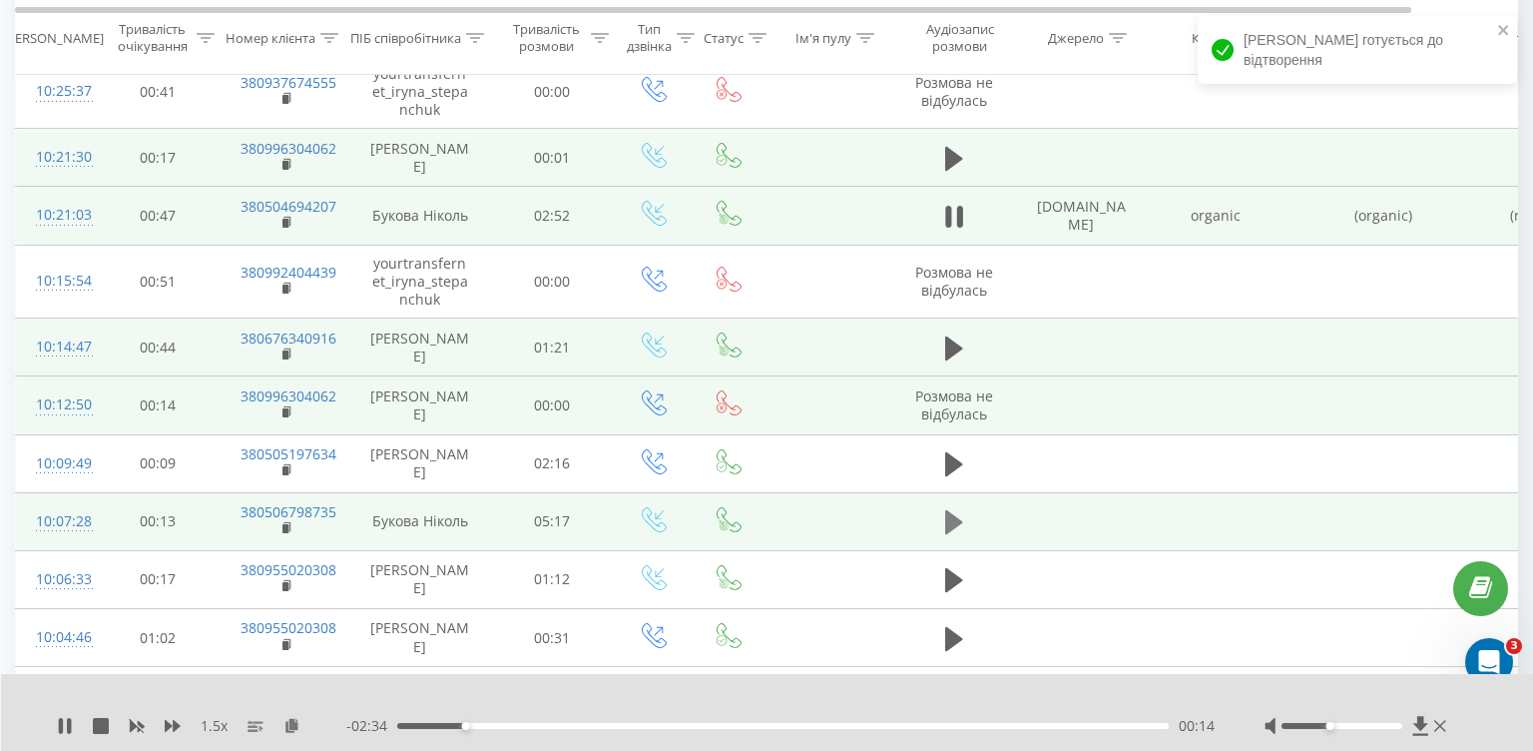
click at [939, 520] on button at bounding box center [954, 522] width 30 height 30
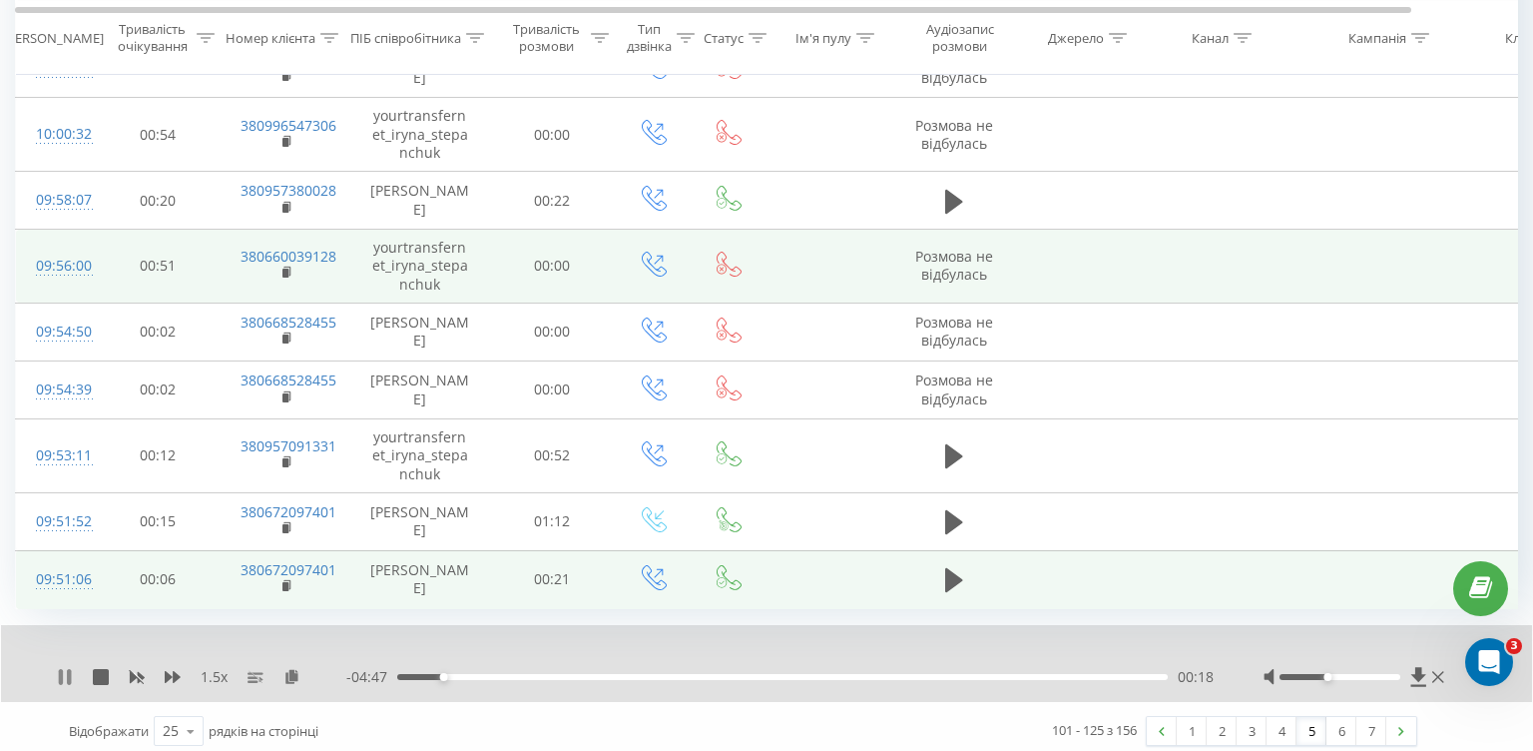
click at [72, 672] on icon at bounding box center [65, 677] width 16 height 16
click at [1186, 717] on link "1" at bounding box center [1192, 731] width 30 height 28
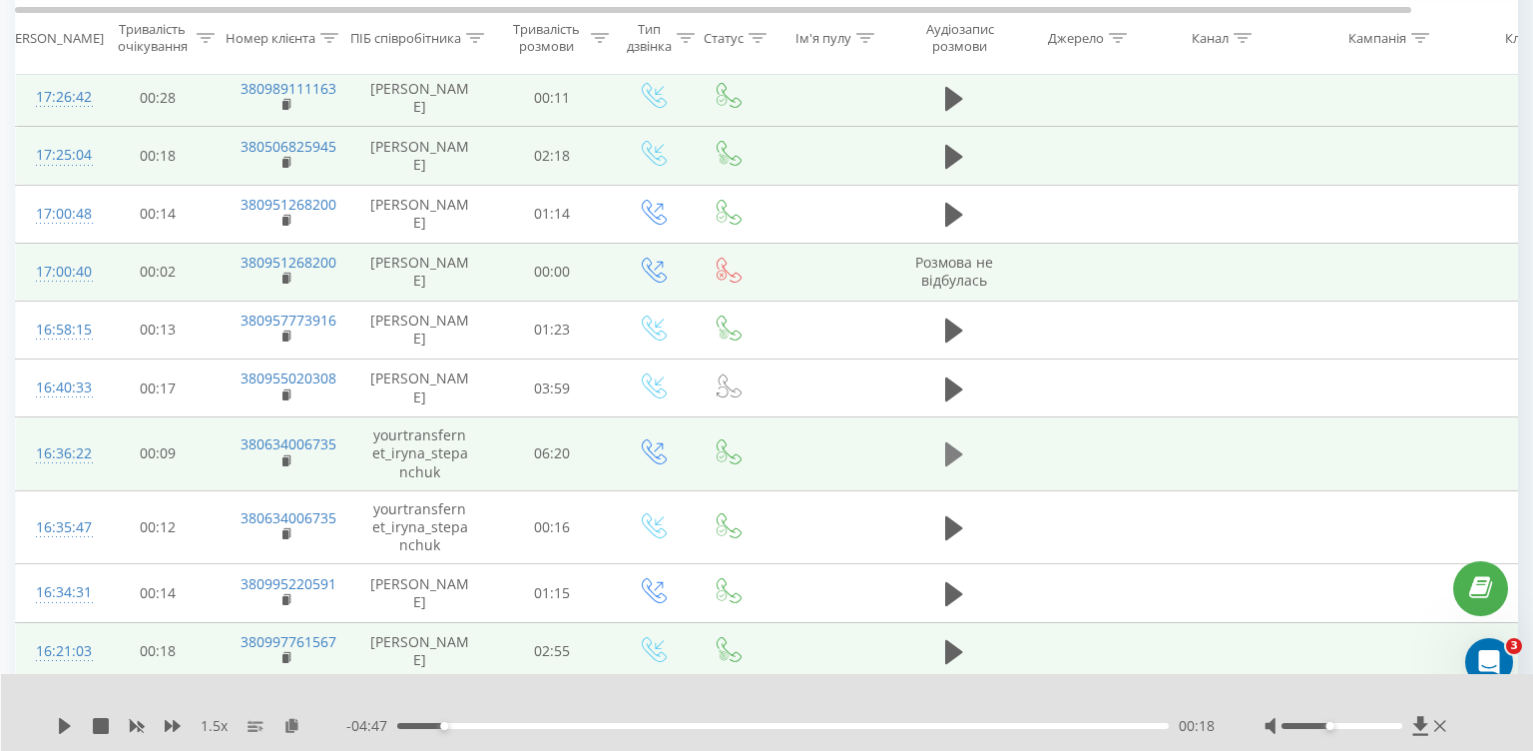
click at [961, 447] on icon at bounding box center [954, 454] width 18 height 24
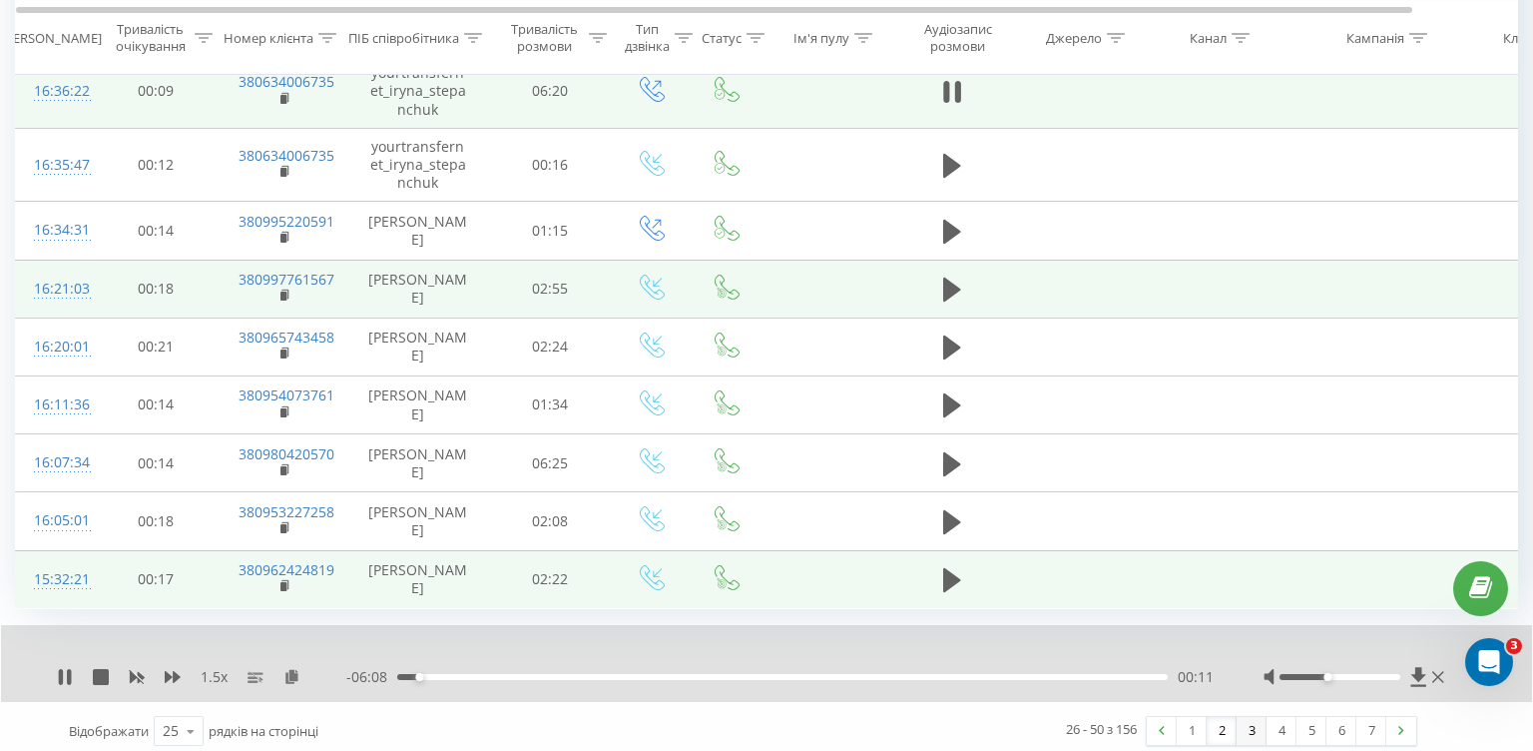
click at [1247, 717] on link "3" at bounding box center [1252, 731] width 30 height 28
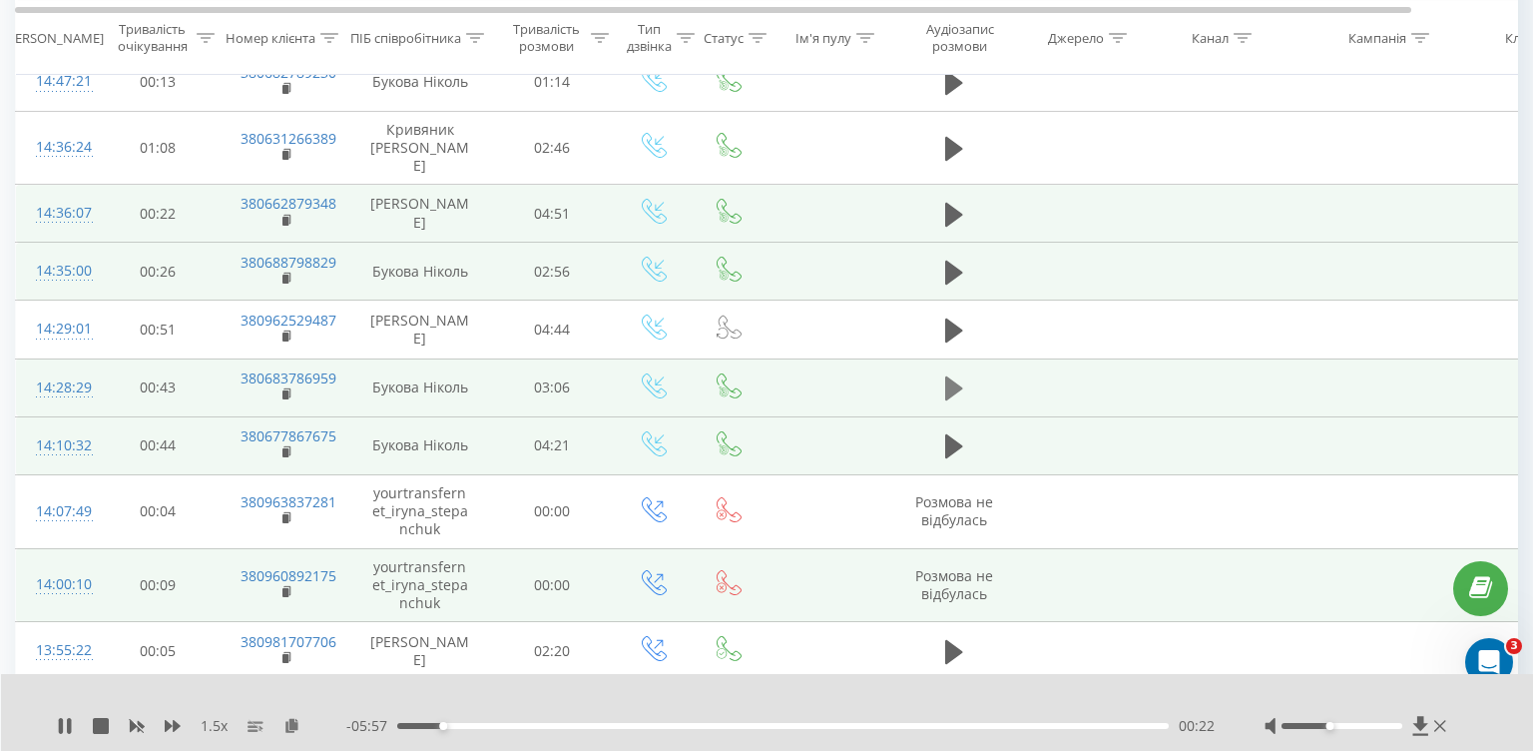
click at [963, 373] on button at bounding box center [954, 388] width 30 height 30
click at [951, 434] on icon at bounding box center [954, 446] width 18 height 24
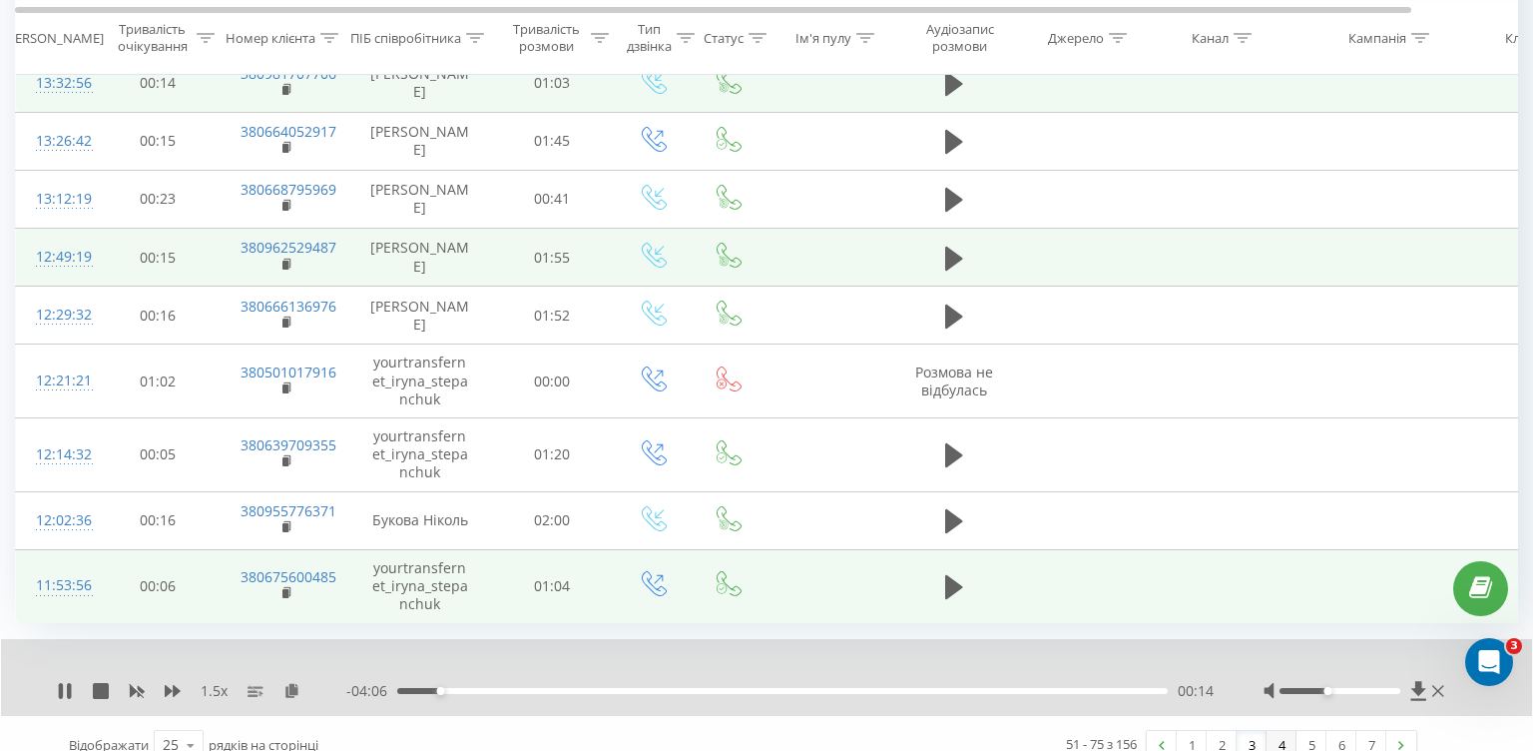
click at [1283, 731] on link "4" at bounding box center [1282, 745] width 30 height 28
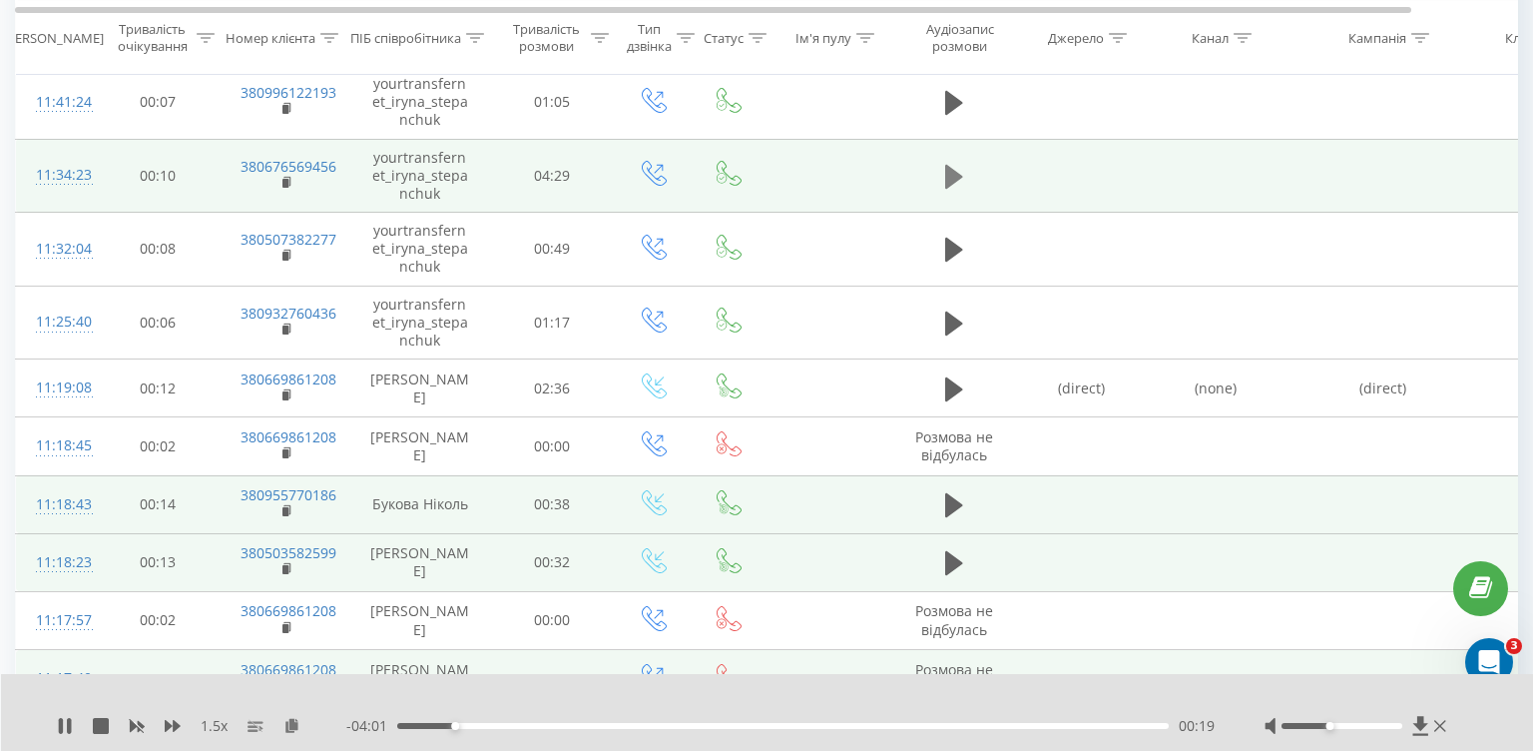
click at [949, 176] on icon at bounding box center [954, 177] width 18 height 24
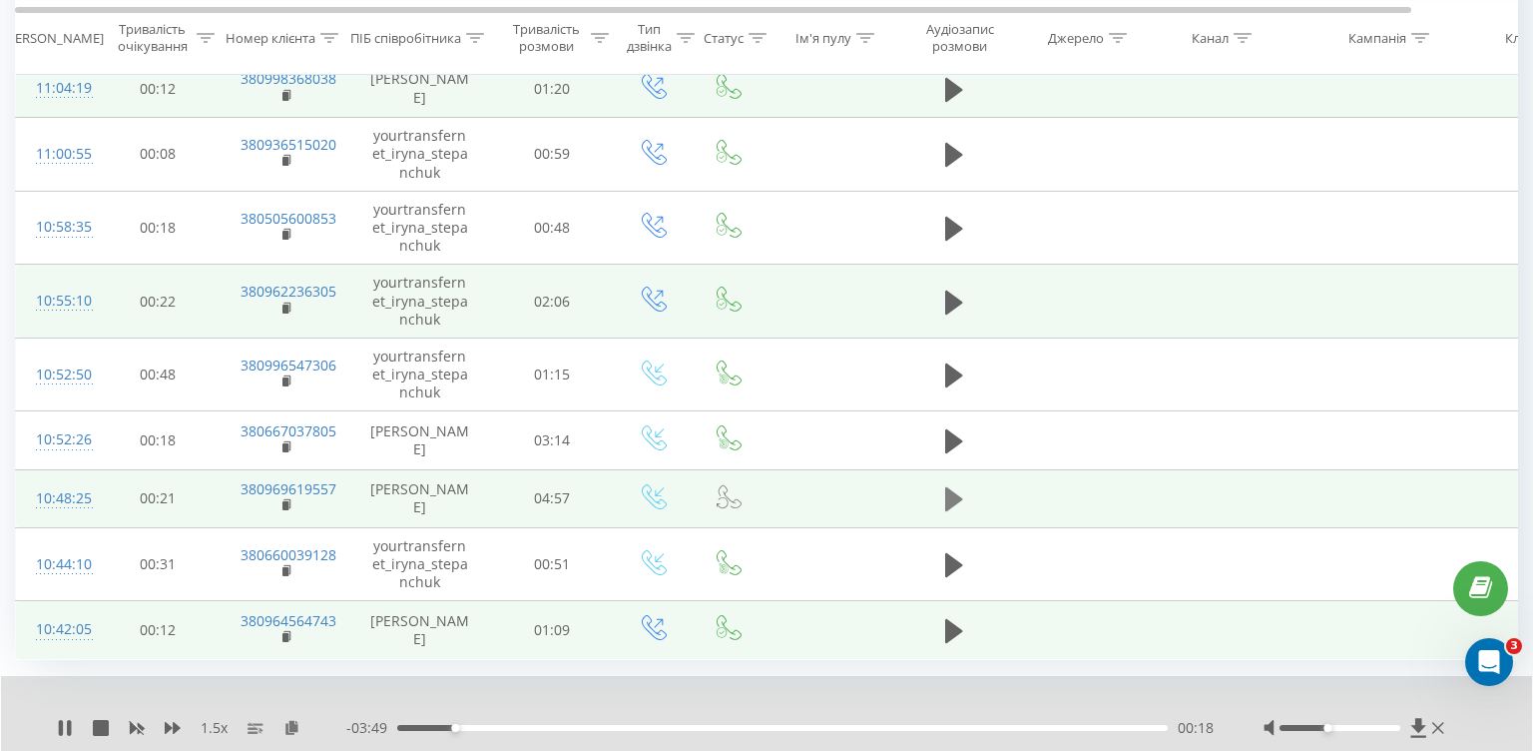
click at [950, 487] on icon at bounding box center [954, 499] width 18 height 24
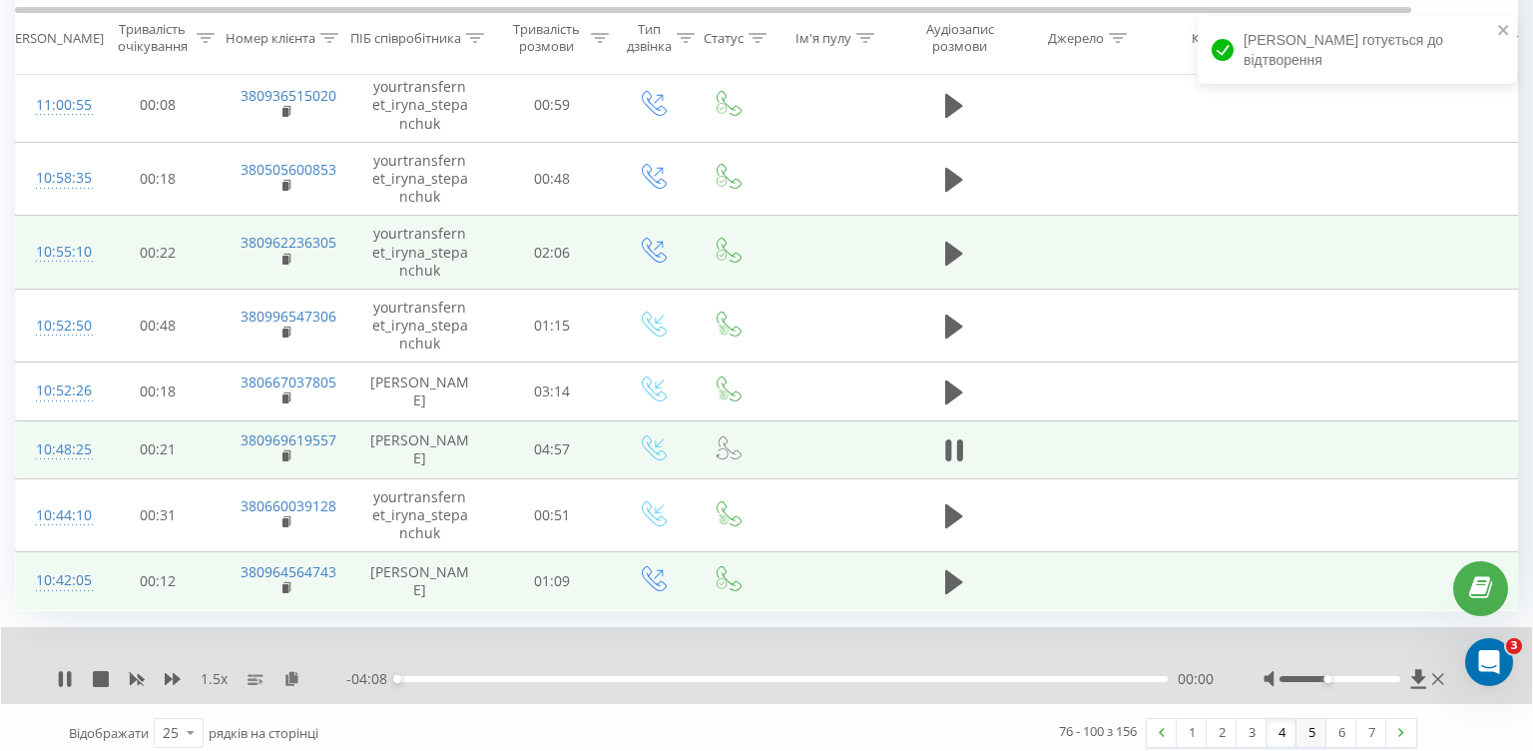
click at [1312, 719] on link "5" at bounding box center [1312, 733] width 30 height 28
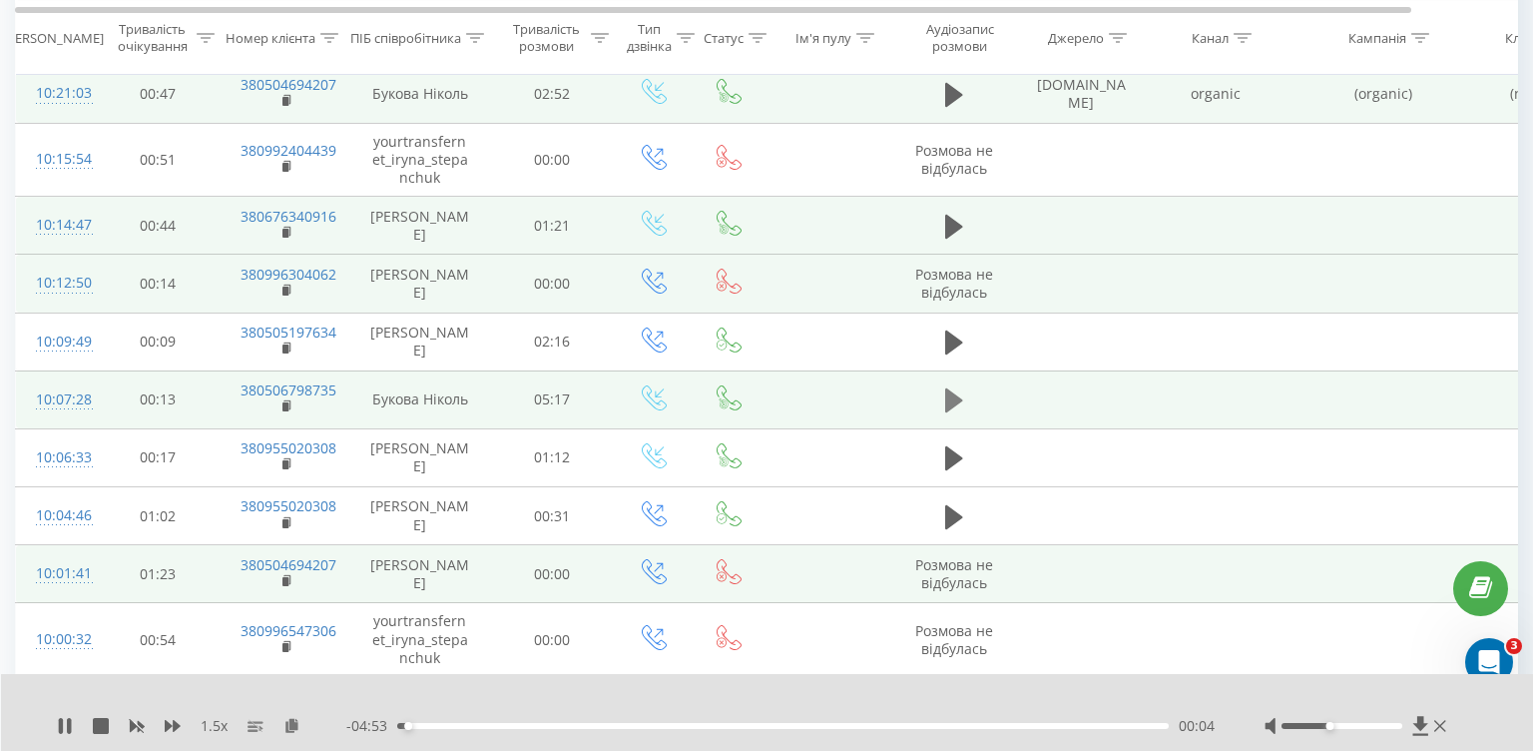
click at [960, 392] on icon at bounding box center [954, 400] width 18 height 24
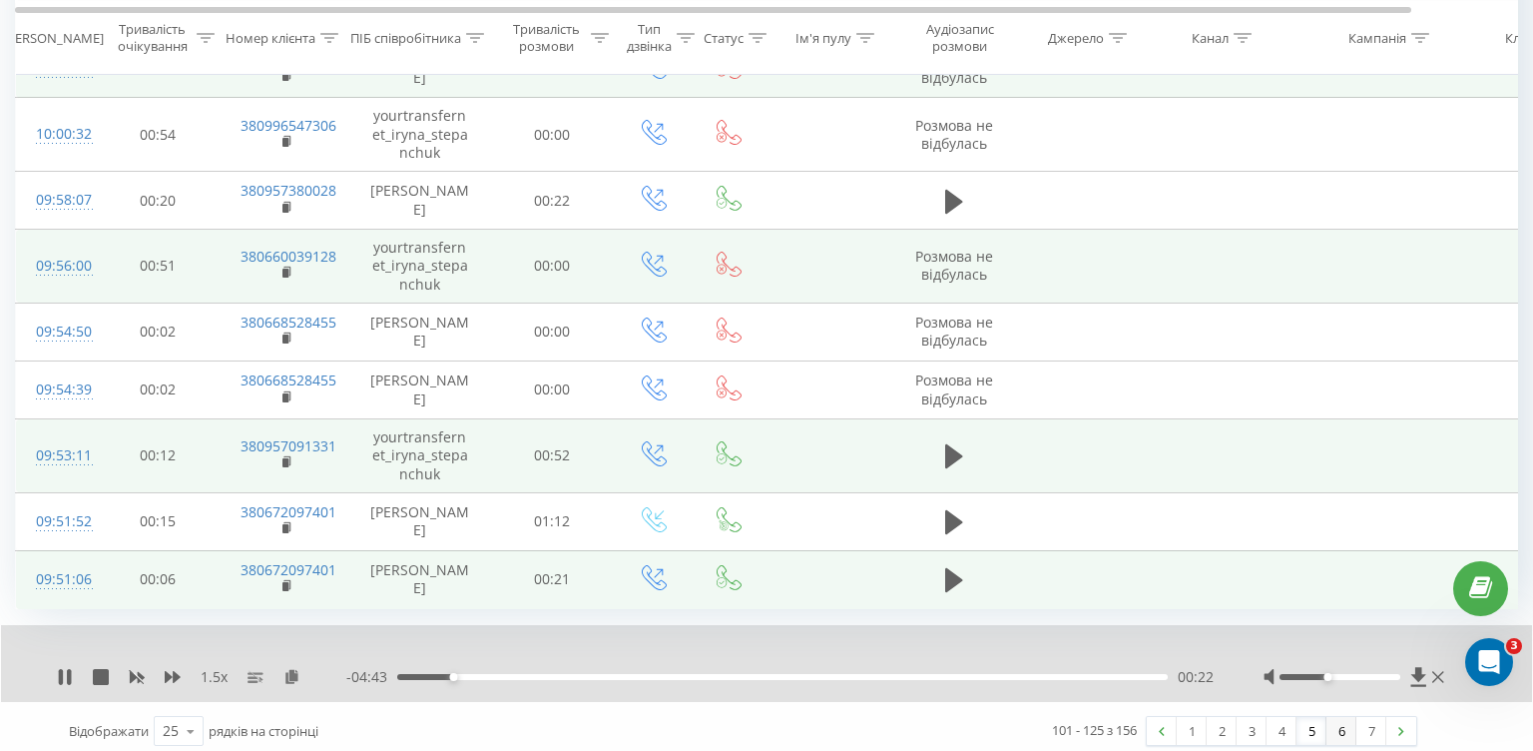
click at [1333, 724] on link "6" at bounding box center [1341, 731] width 30 height 28
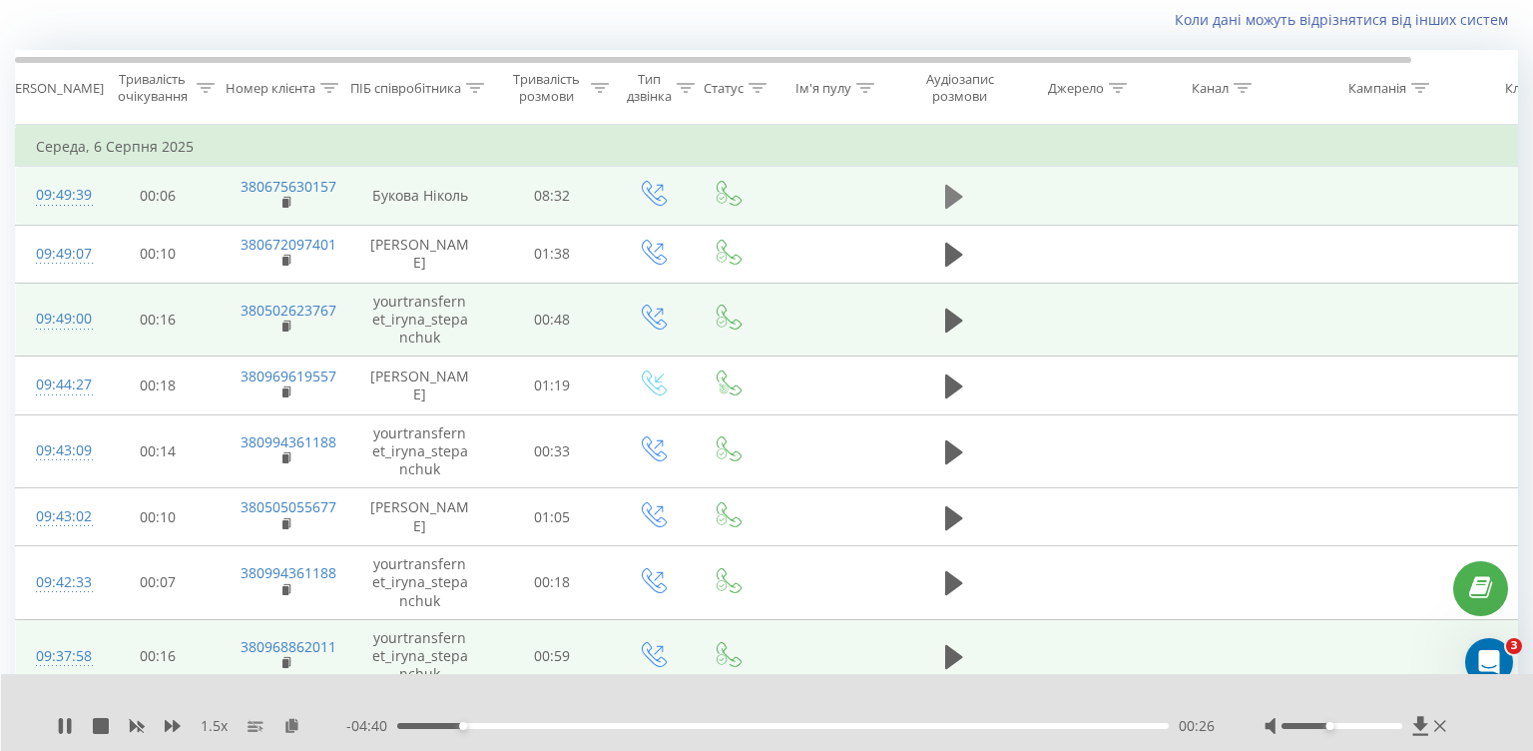
click at [952, 190] on icon at bounding box center [954, 197] width 18 height 24
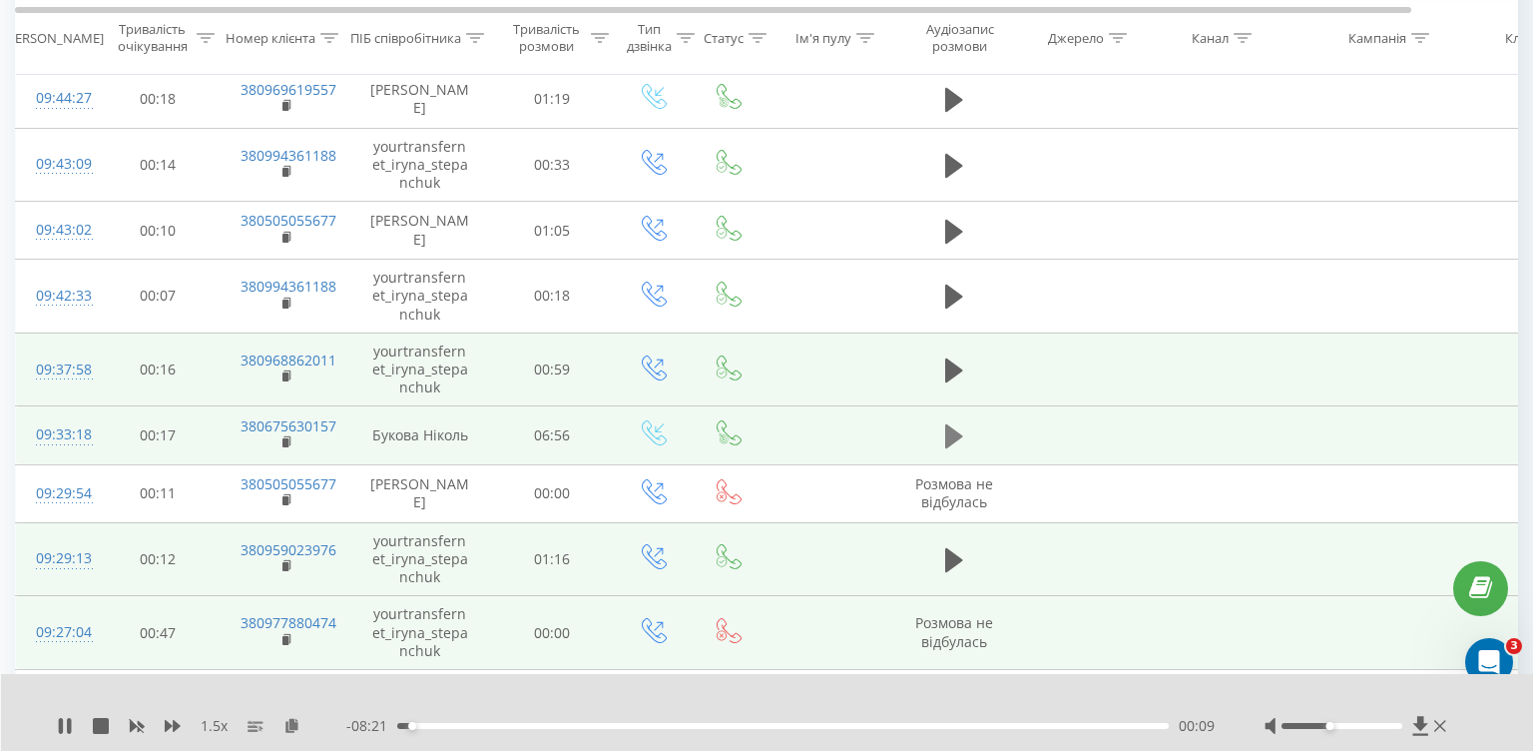
click at [945, 437] on icon at bounding box center [954, 436] width 18 height 24
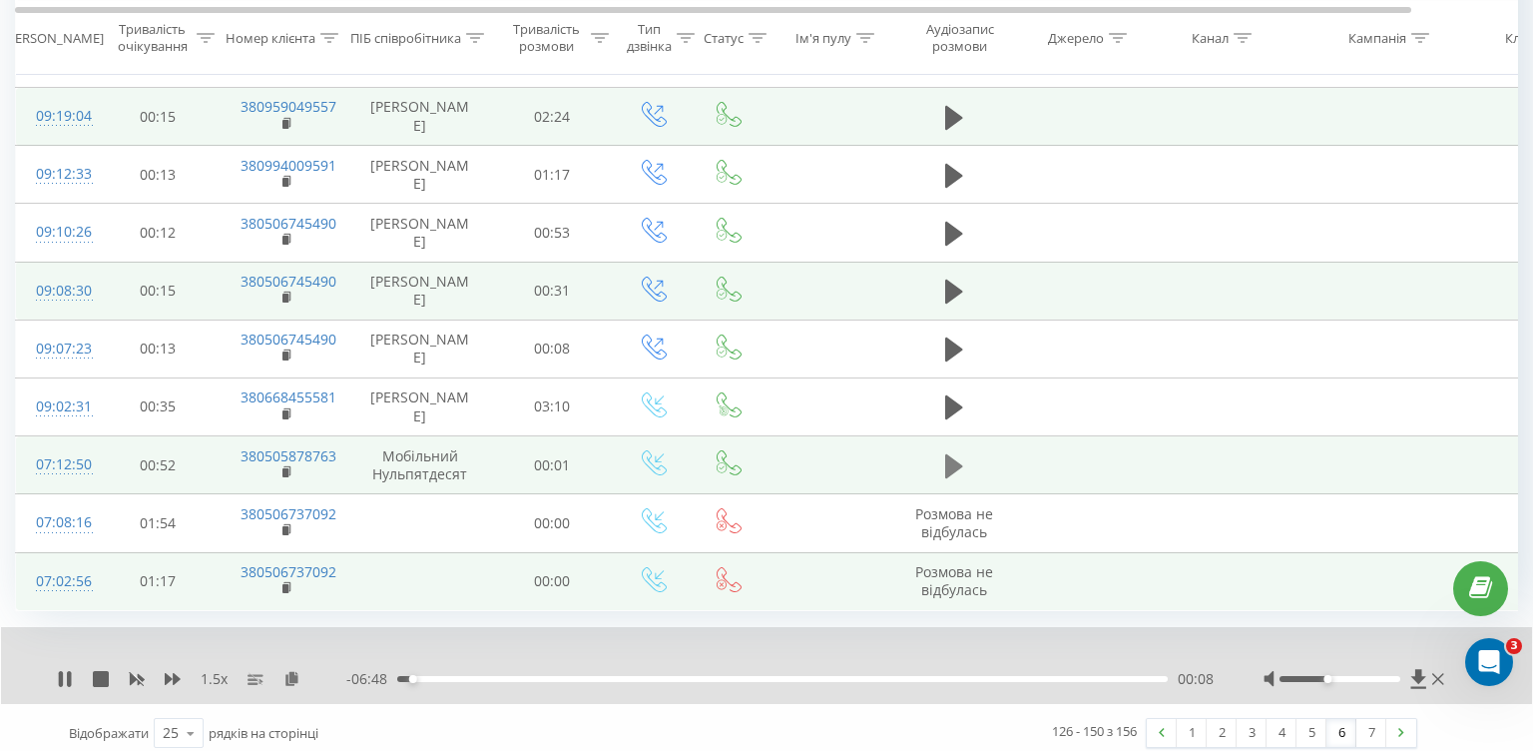
click at [945, 467] on icon at bounding box center [954, 466] width 18 height 28
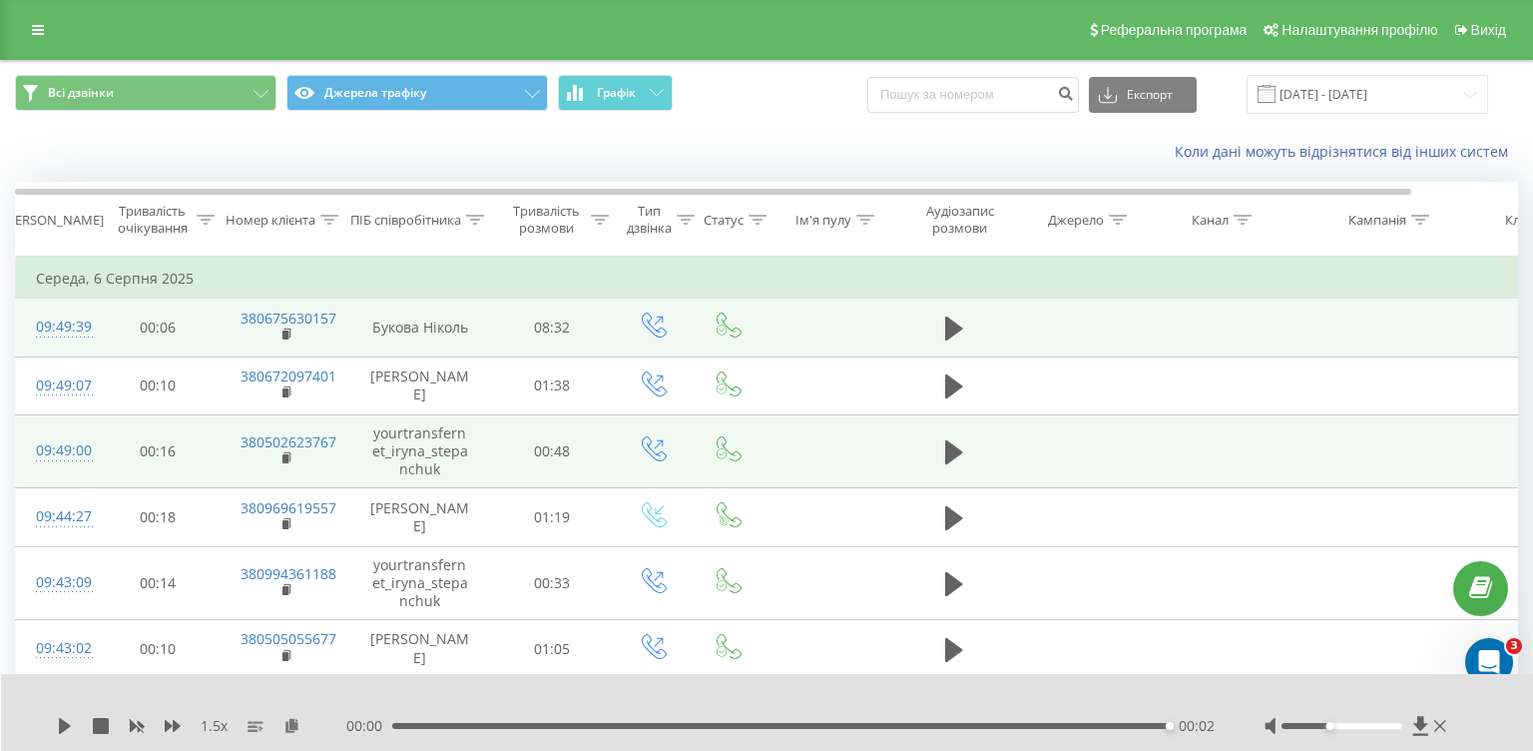
click at [440, 229] on div "ПІБ співробітника" at bounding box center [405, 220] width 111 height 17
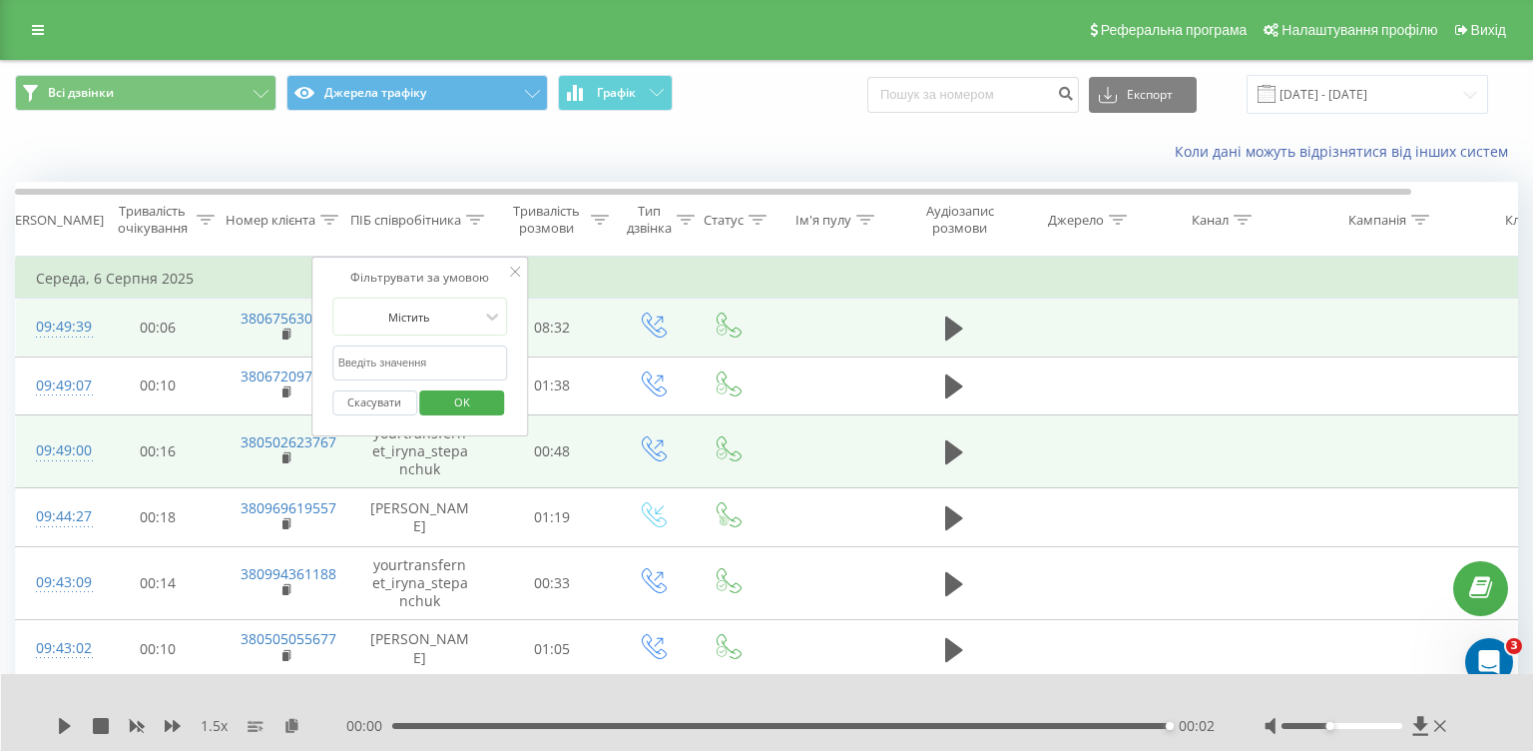
click at [562, 169] on div "Коли дані можуть відрізнятися вiд інших систем" at bounding box center [766, 152] width 1531 height 48
click at [1423, 110] on input "[DATE] - [DATE]" at bounding box center [1368, 94] width 242 height 39
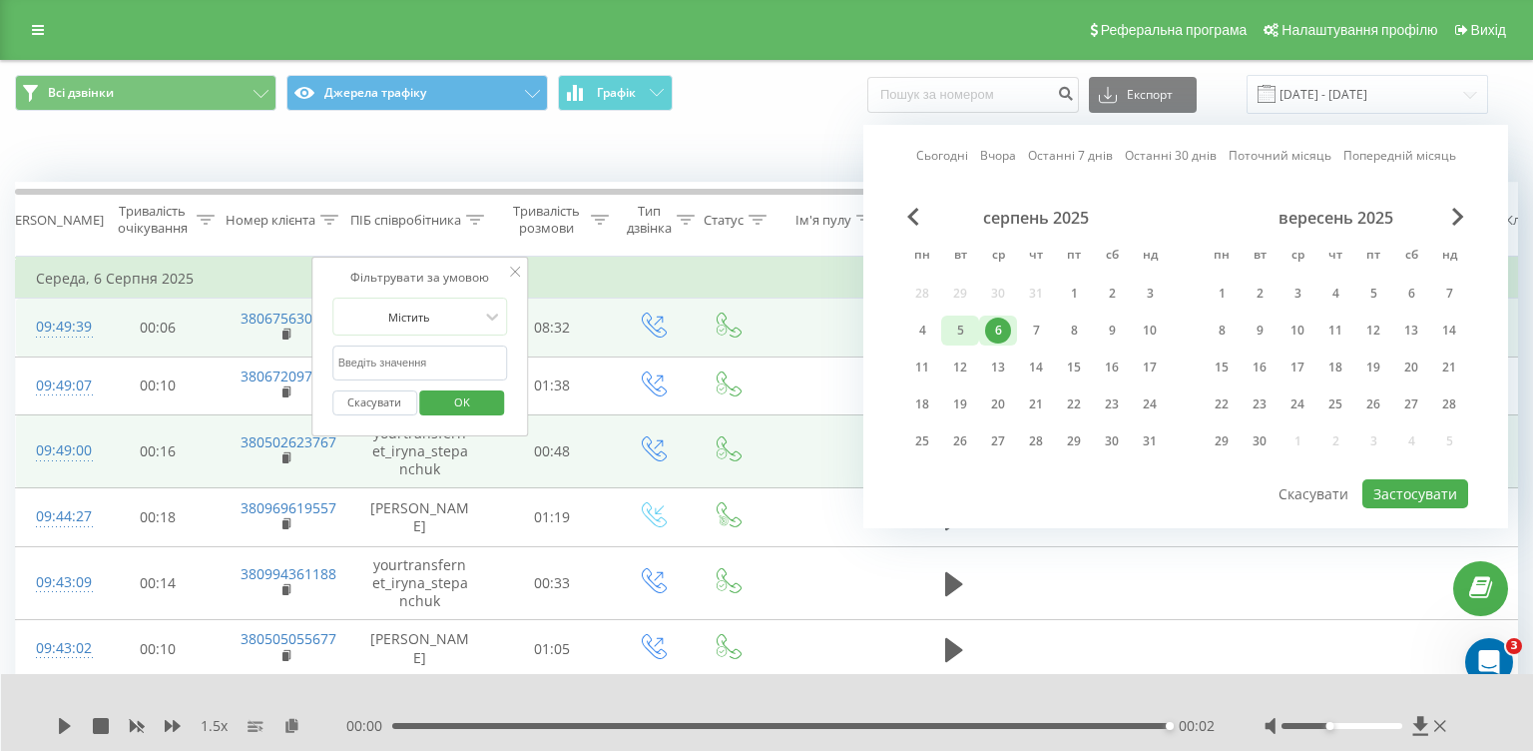
click at [949, 321] on div "5" at bounding box center [960, 330] width 26 height 26
click at [1426, 485] on button "Застосувати" at bounding box center [1415, 493] width 106 height 29
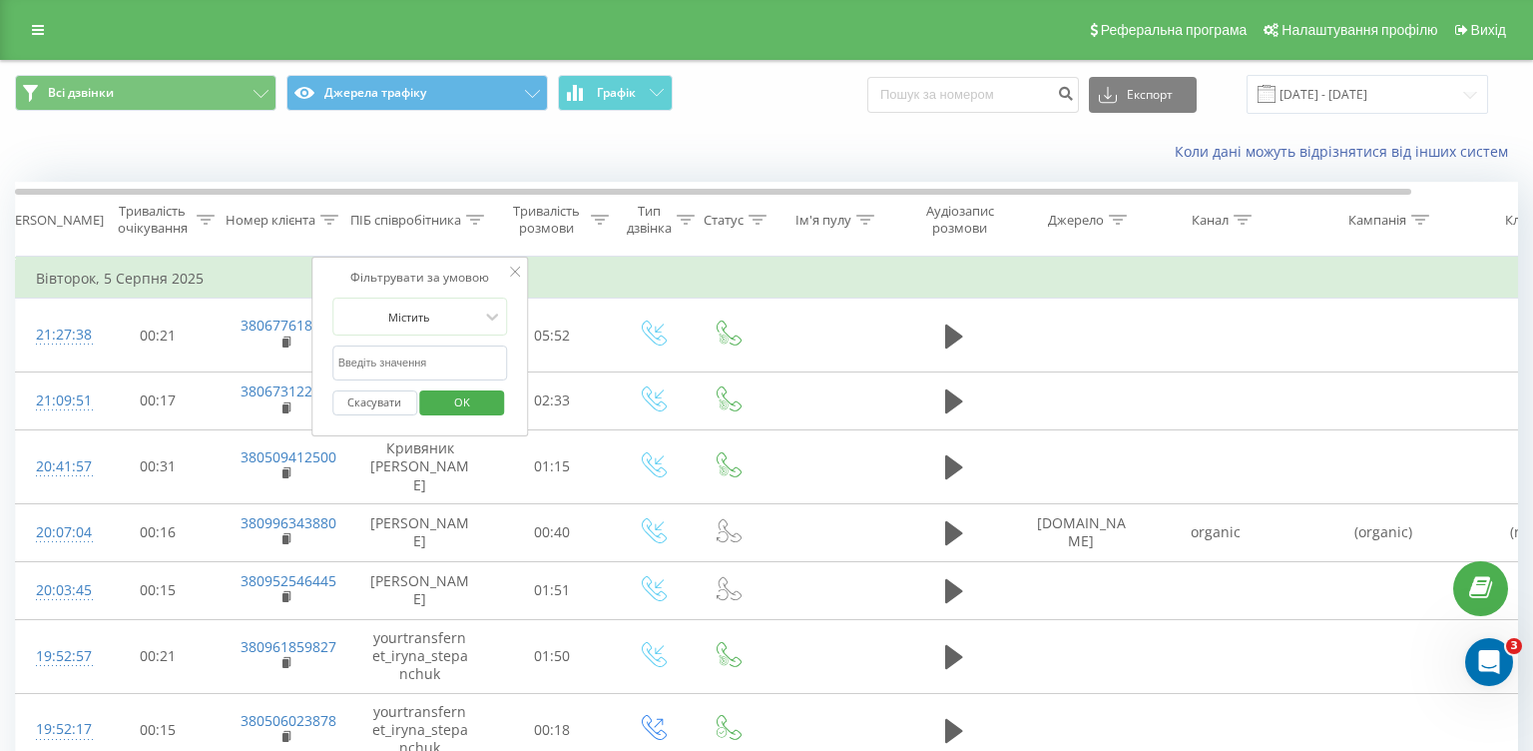
click at [799, 115] on div "Всі дзвінки Джерела трафіку Графік Експорт .csv .xls .xlsx [DATE] - [DATE]" at bounding box center [766, 94] width 1531 height 67
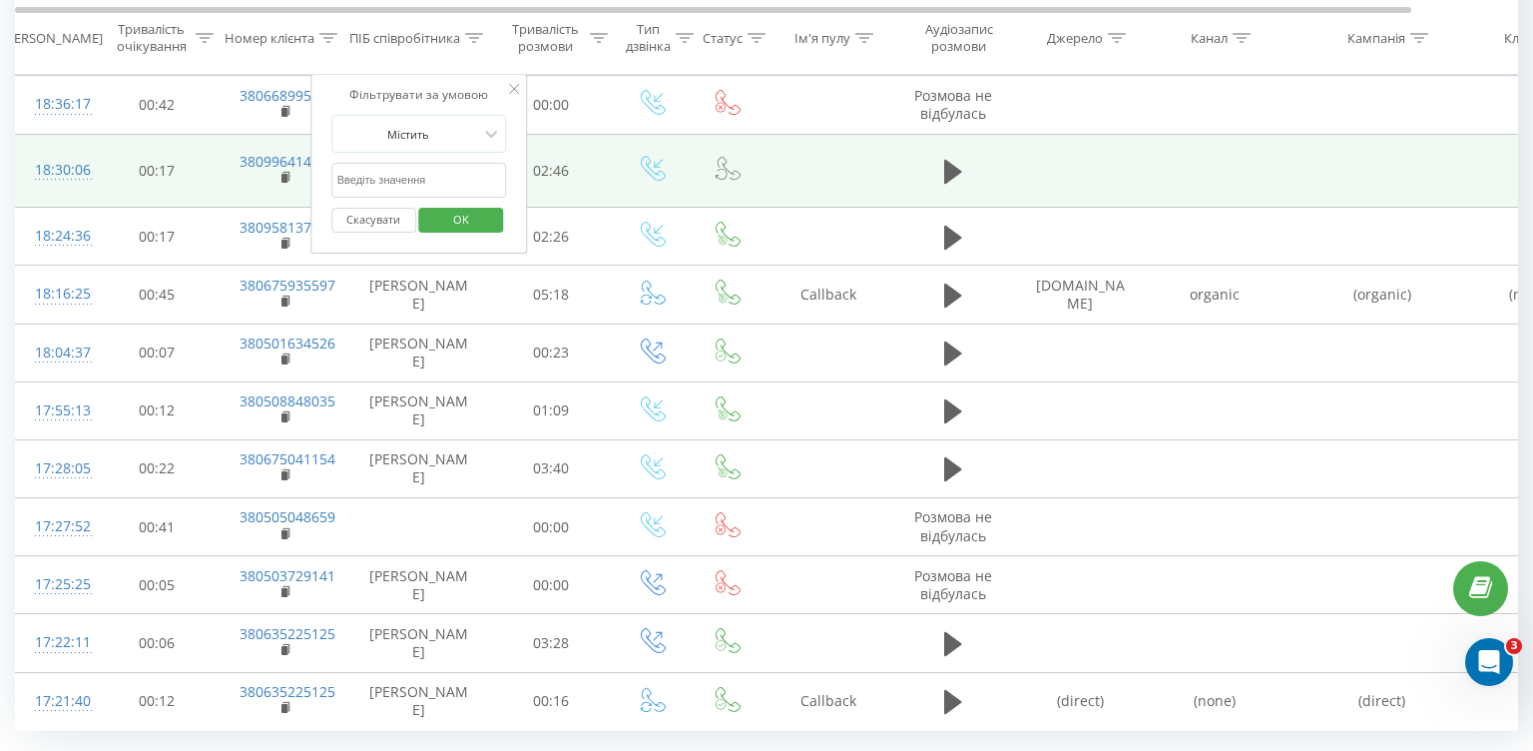
scroll to position [1173, 0]
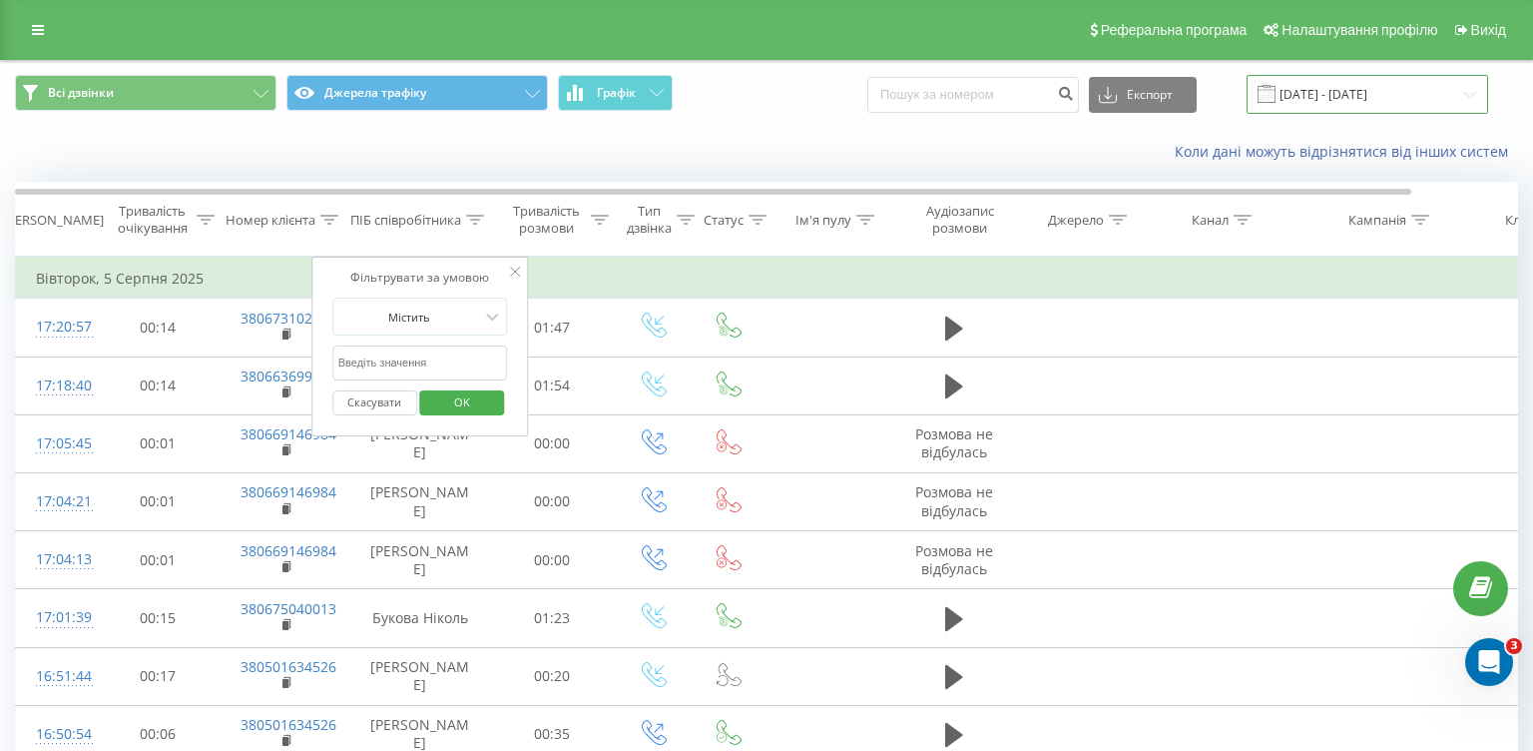
click at [1367, 98] on input "[DATE] - [DATE]" at bounding box center [1368, 94] width 242 height 39
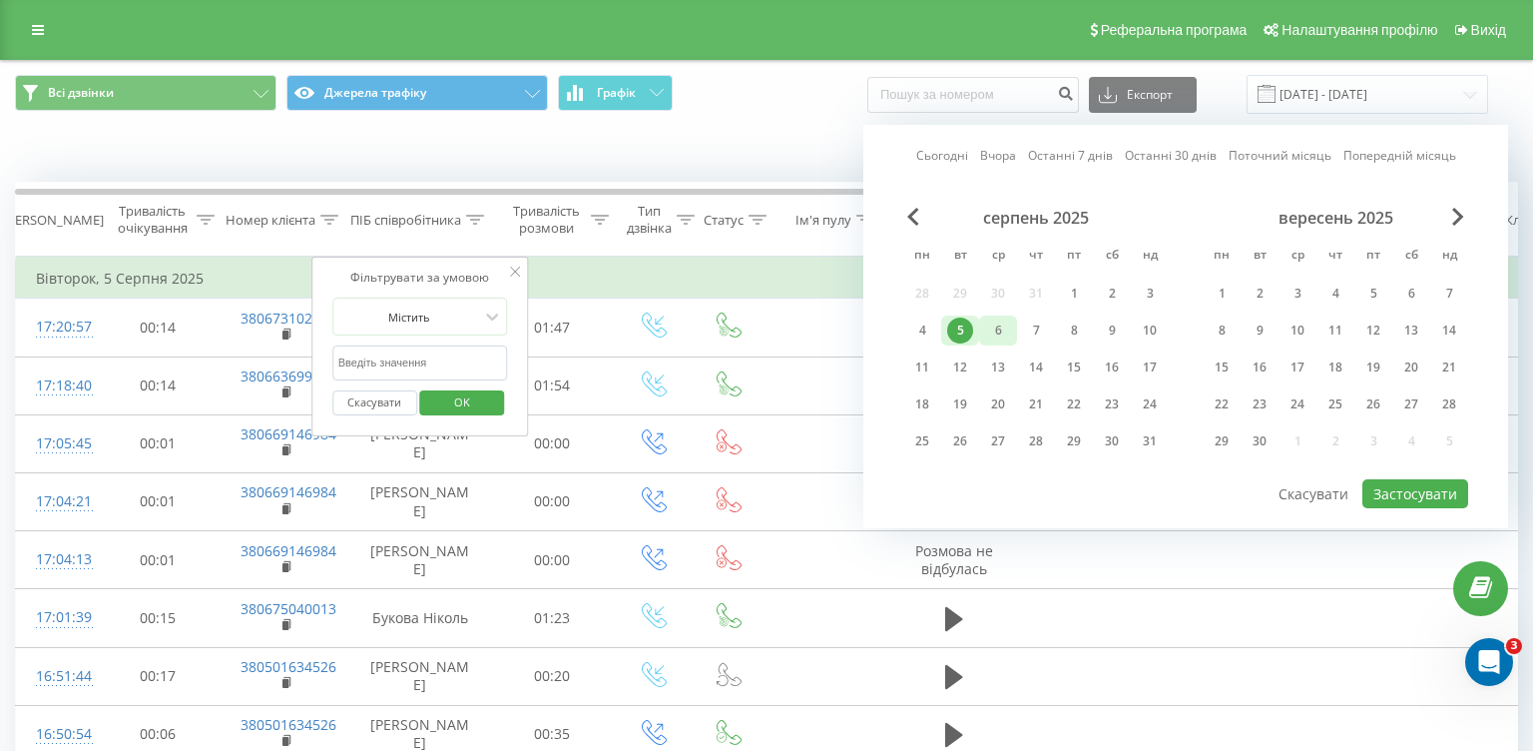
click at [995, 315] on div "6" at bounding box center [998, 330] width 38 height 30
click at [1393, 489] on button "Застосувати" at bounding box center [1415, 493] width 106 height 29
type input "[DATE] - [DATE]"
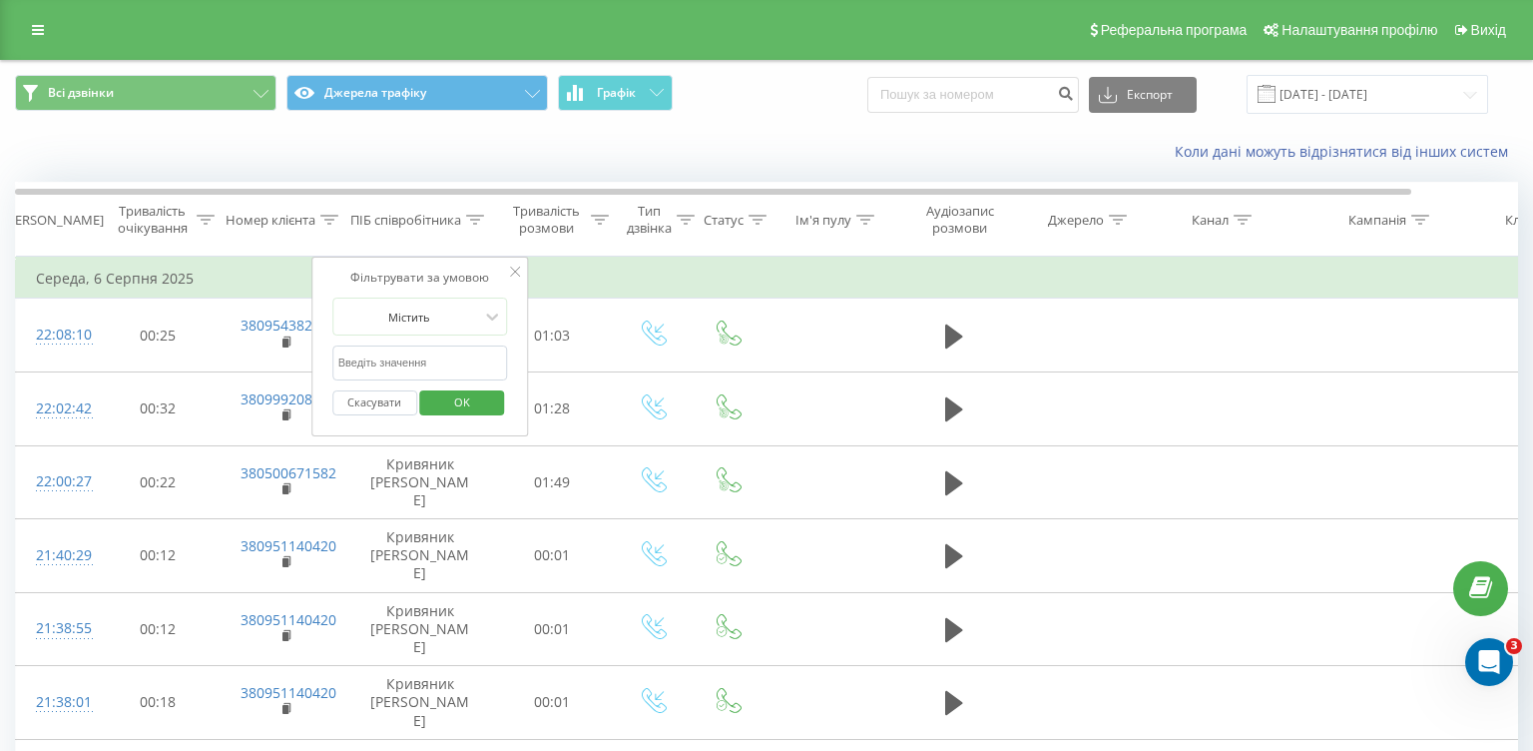
click at [756, 162] on div "Коли дані можуть відрізнятися вiд інших систем" at bounding box center [766, 152] width 1531 height 48
click at [516, 273] on icon at bounding box center [515, 271] width 10 height 10
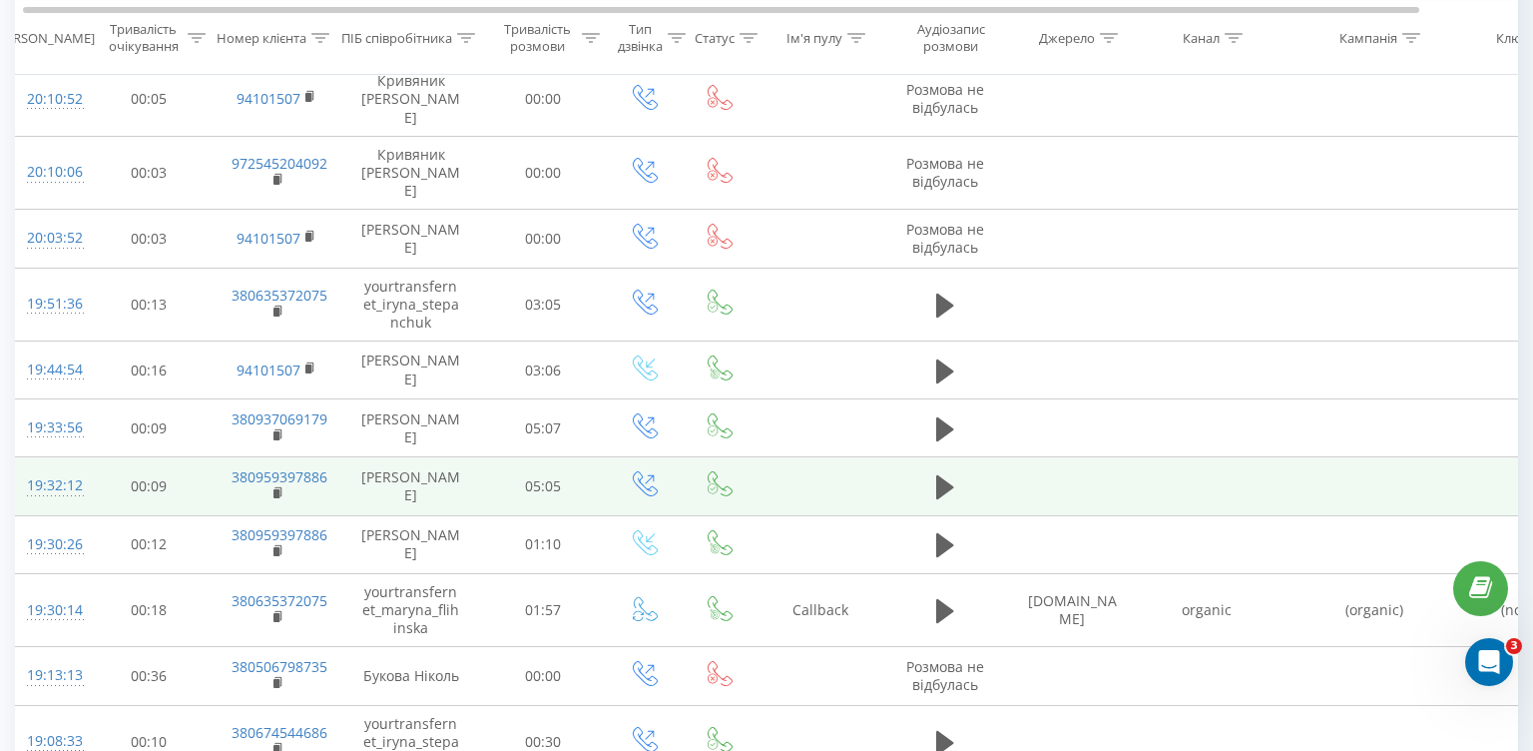
scroll to position [0, 4]
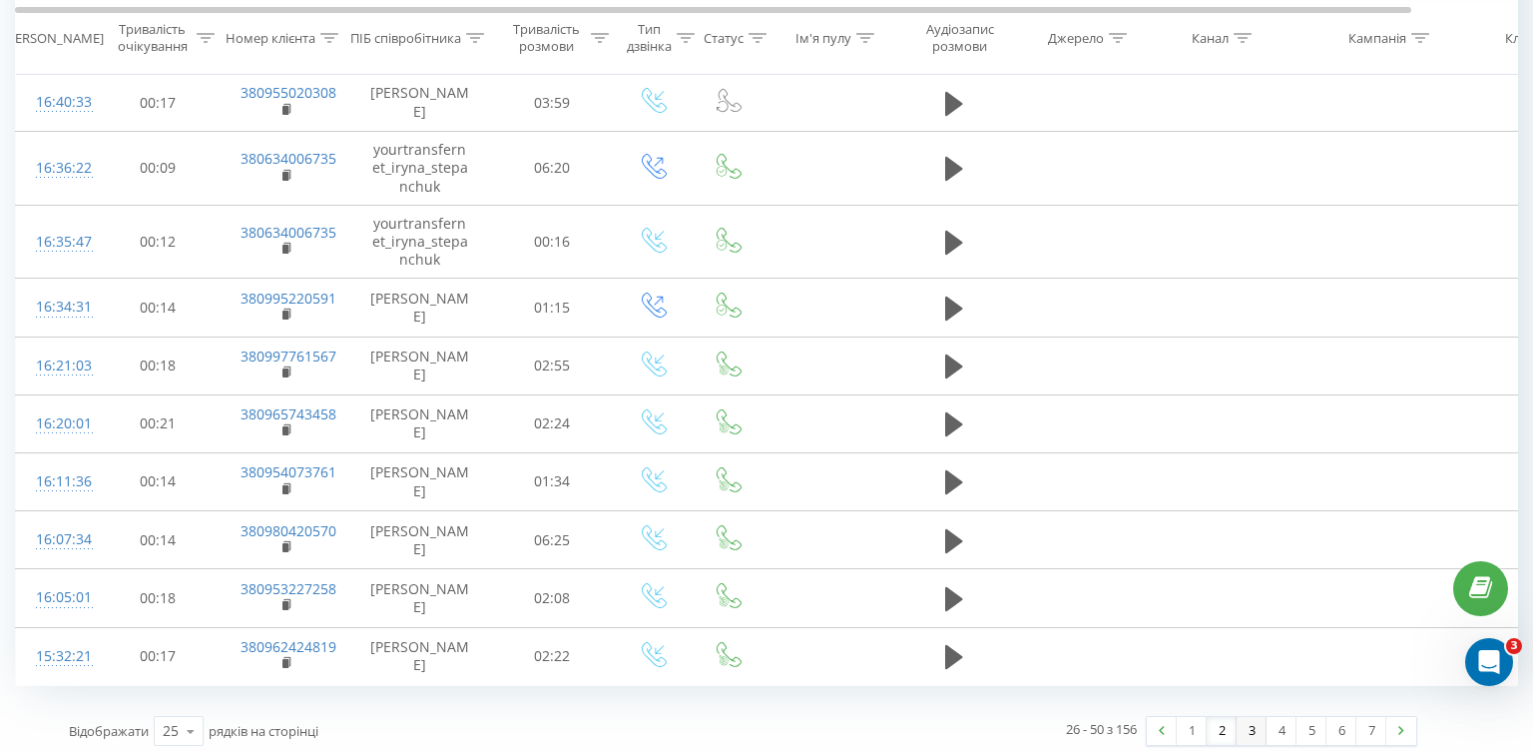
click at [1243, 717] on link "3" at bounding box center [1252, 731] width 30 height 28
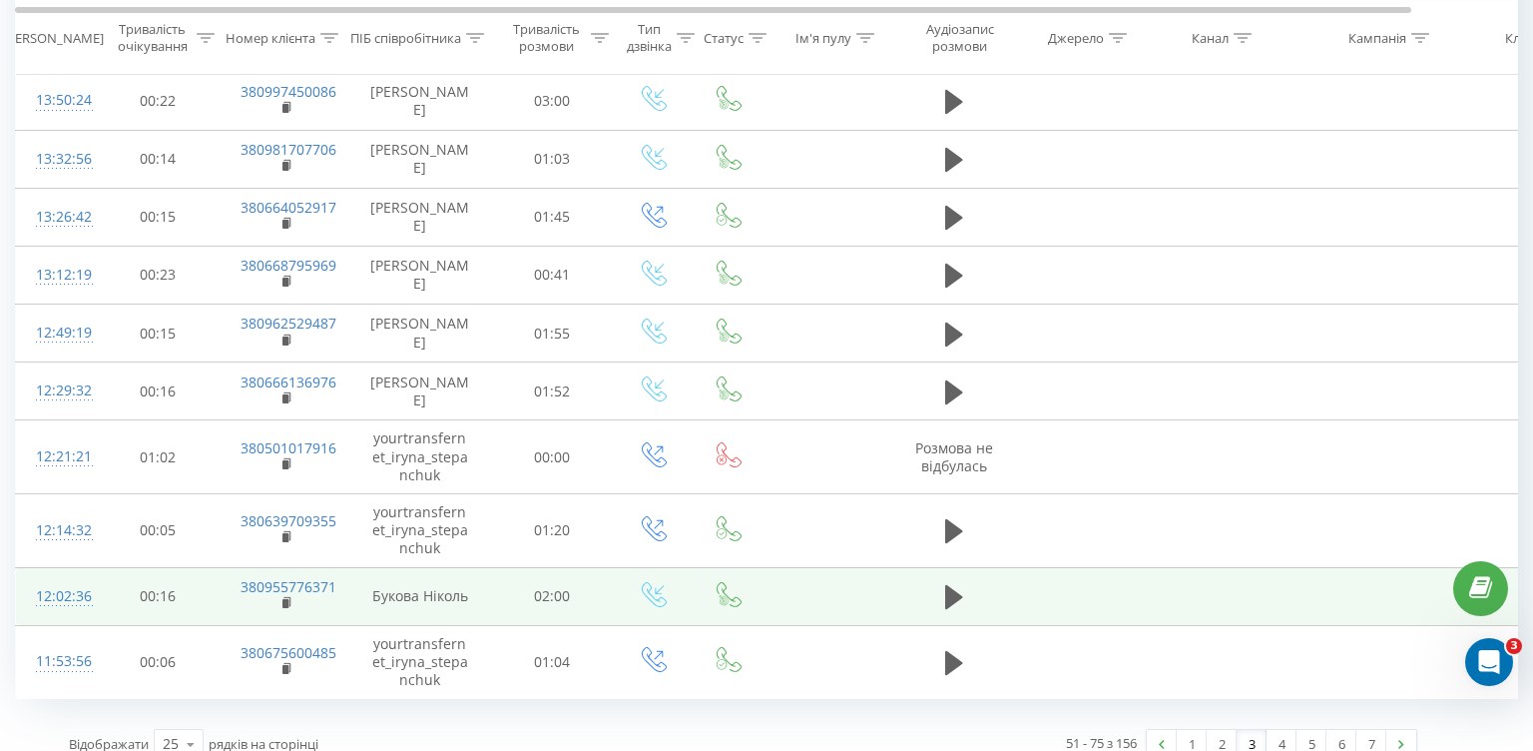
scroll to position [1143, 0]
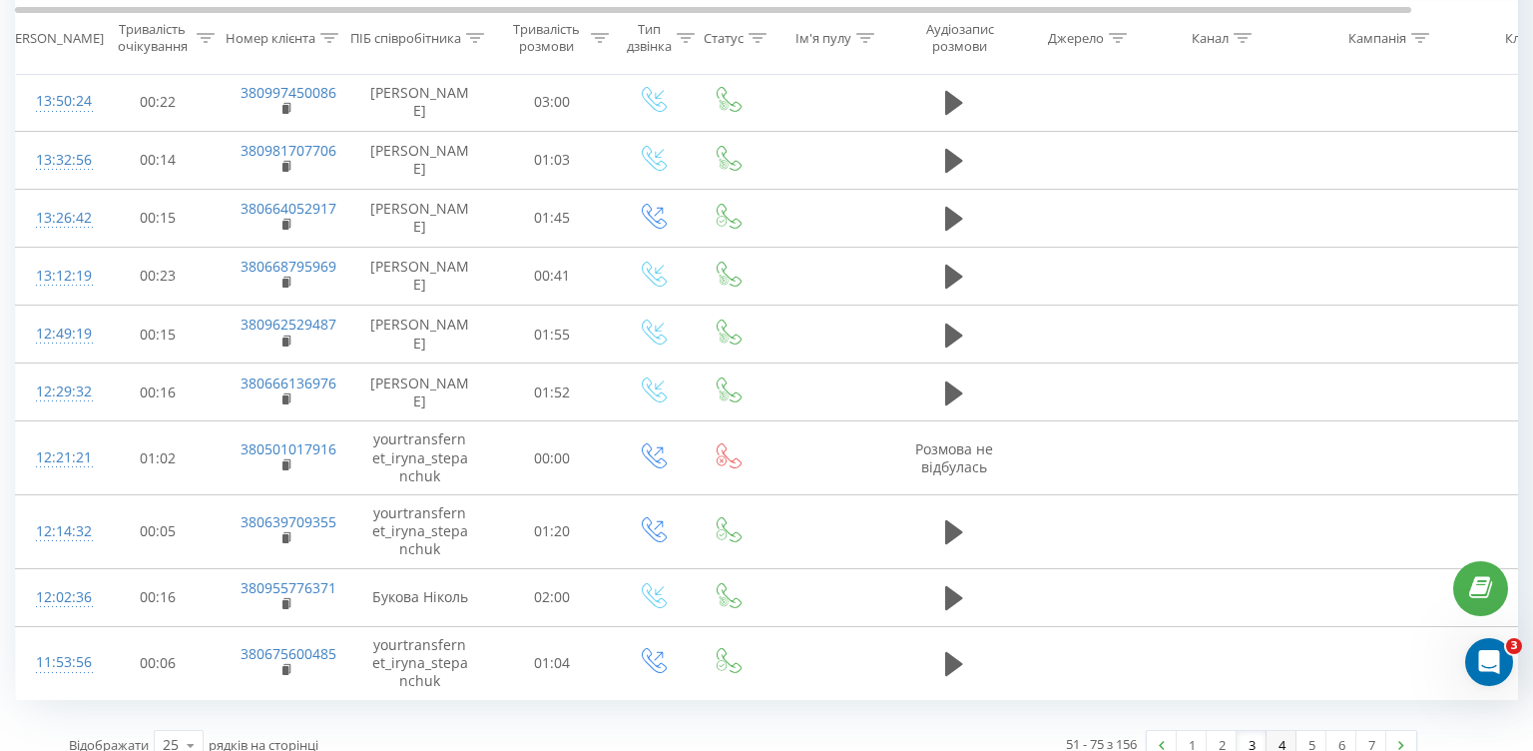
click at [1279, 731] on link "4" at bounding box center [1282, 745] width 30 height 28
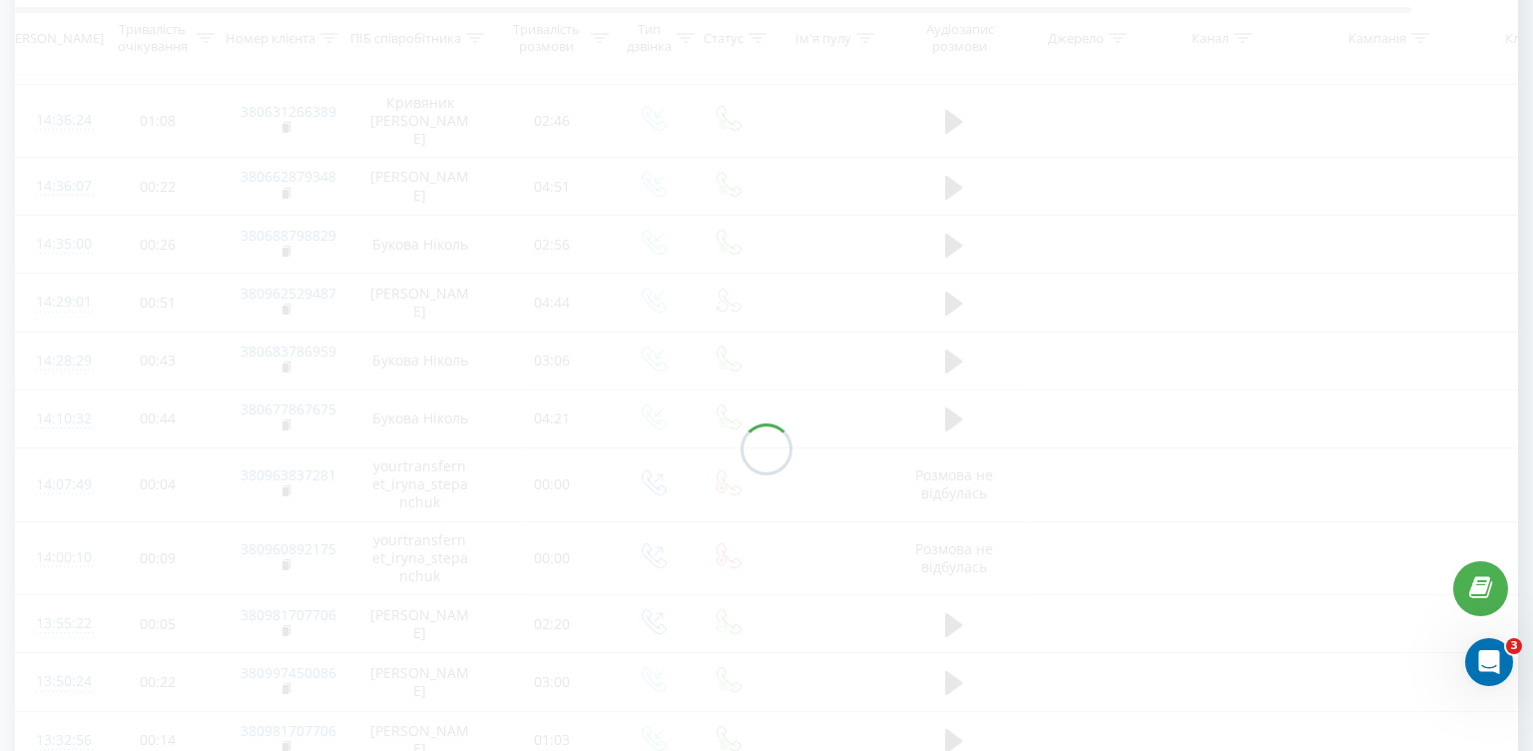
scroll to position [132, 0]
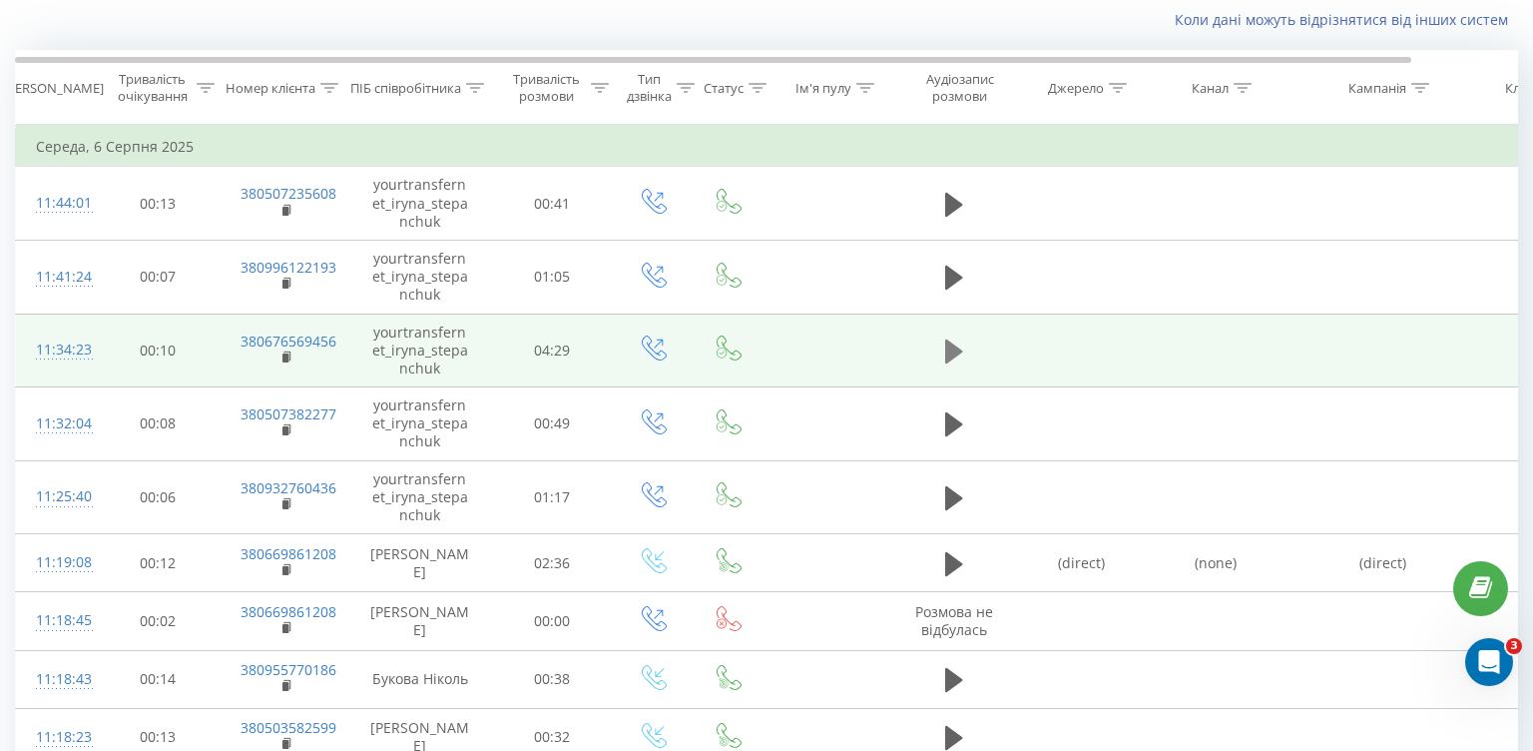
click at [947, 345] on icon at bounding box center [954, 351] width 18 height 24
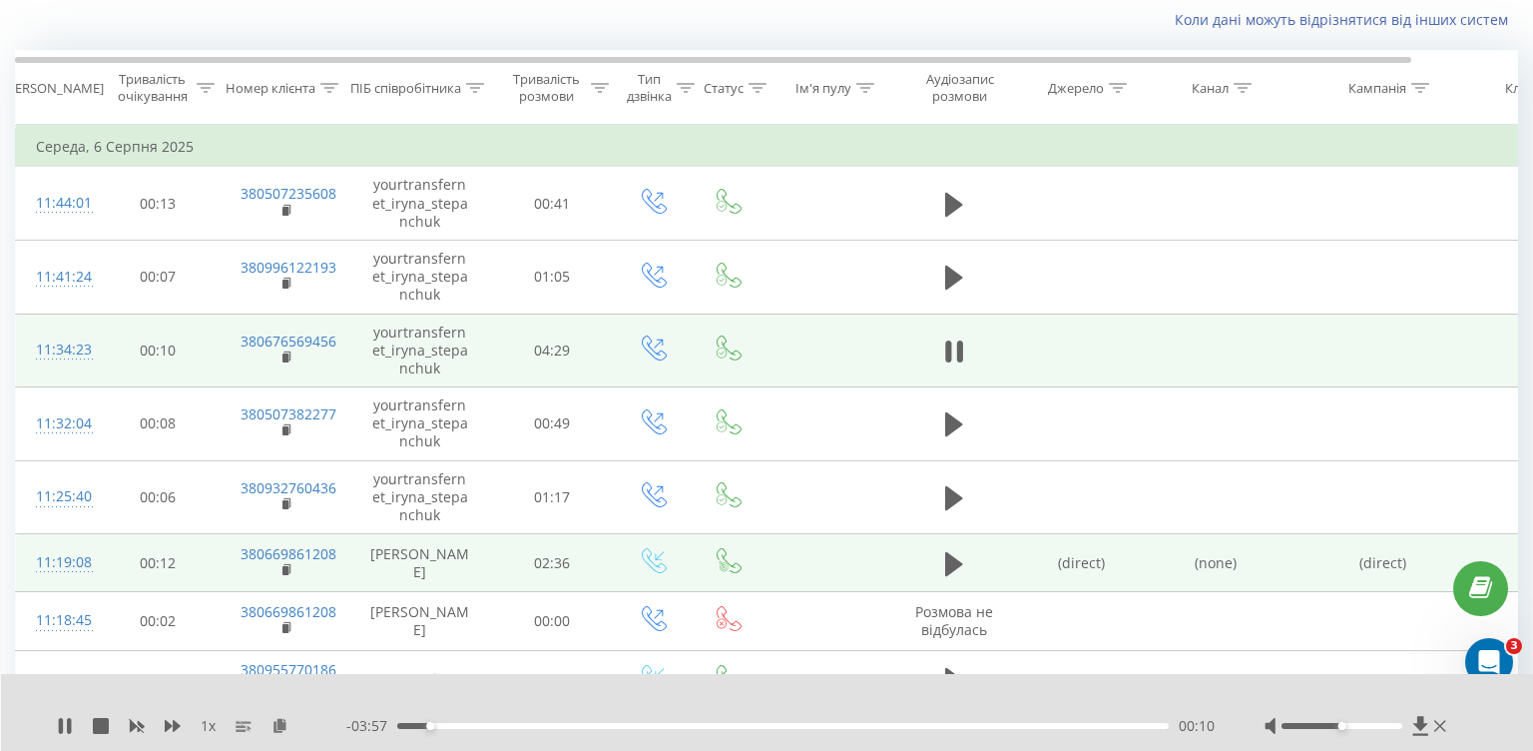
scroll to position [842, 0]
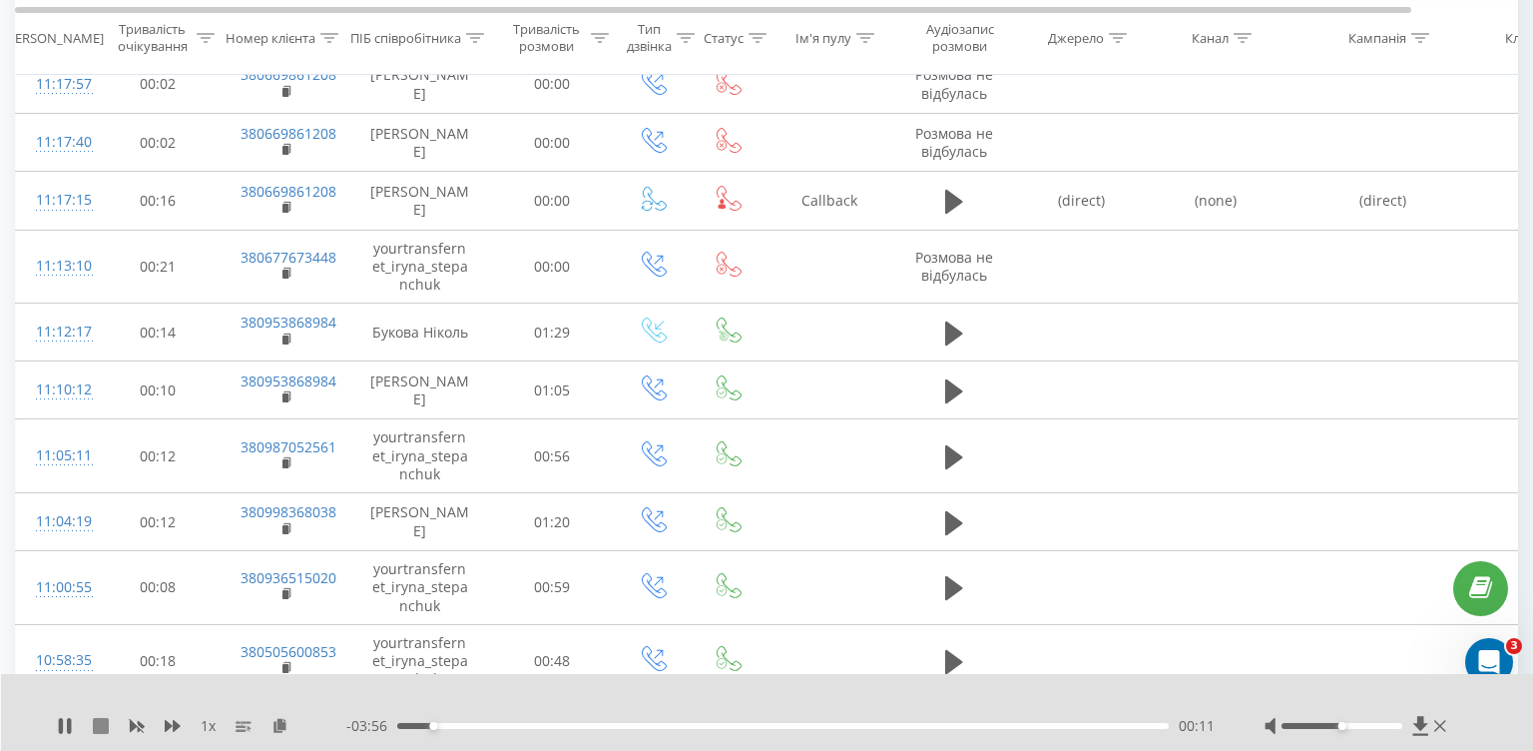
click at [102, 722] on icon at bounding box center [101, 726] width 16 height 16
